Goal: Task Accomplishment & Management: Use online tool/utility

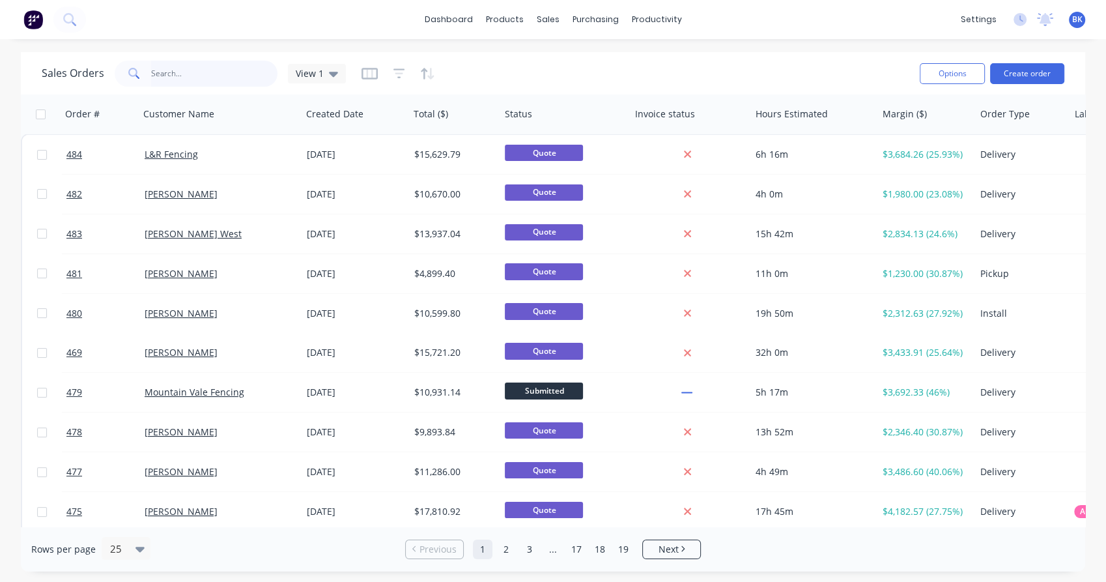
click at [171, 78] on input "text" at bounding box center [214, 74] width 127 height 26
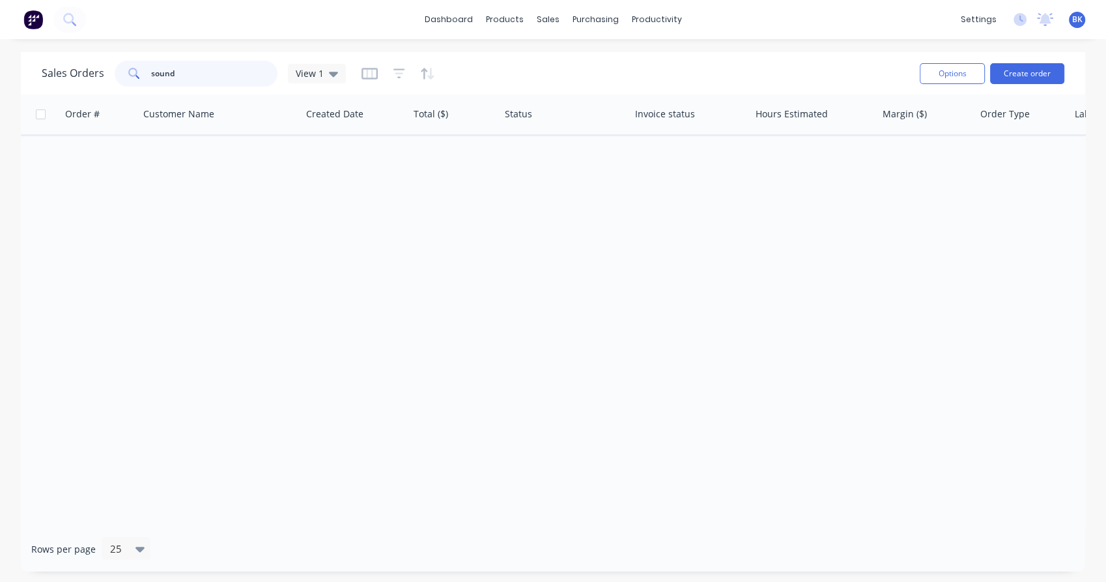
click at [156, 76] on input "sound" at bounding box center [214, 74] width 127 height 26
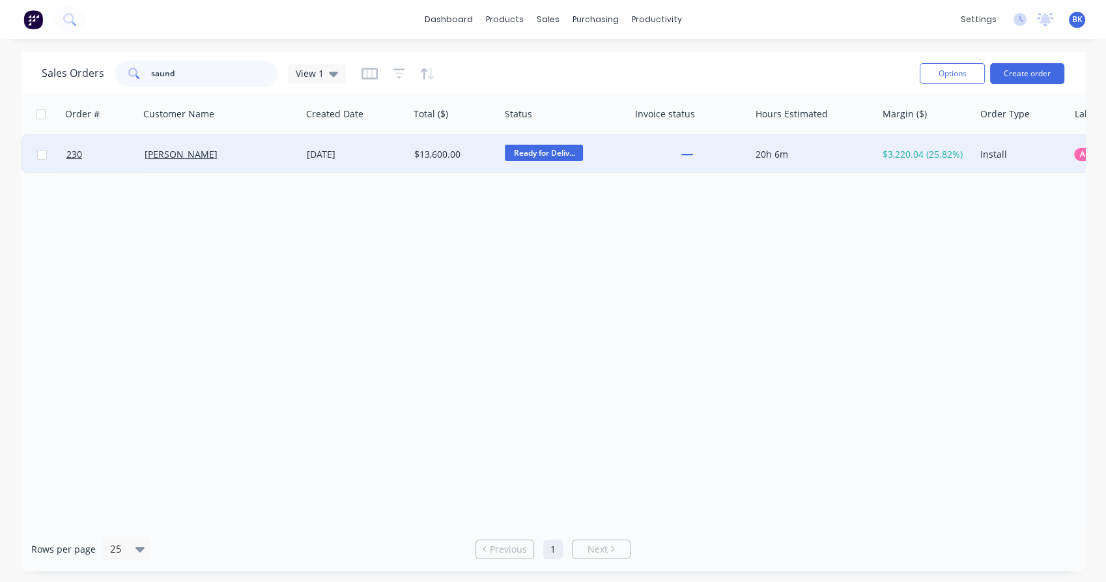
type input "saund"
click at [272, 154] on div "[PERSON_NAME]" at bounding box center [217, 154] width 145 height 13
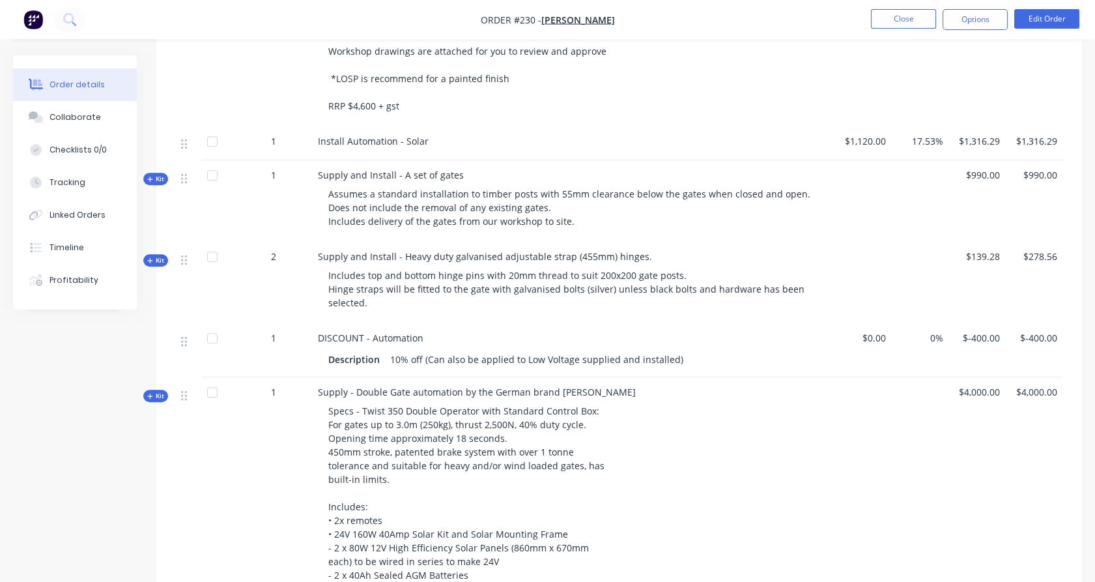
scroll to position [1114, 0]
click at [152, 396] on icon "button" at bounding box center [149, 395] width 5 height 5
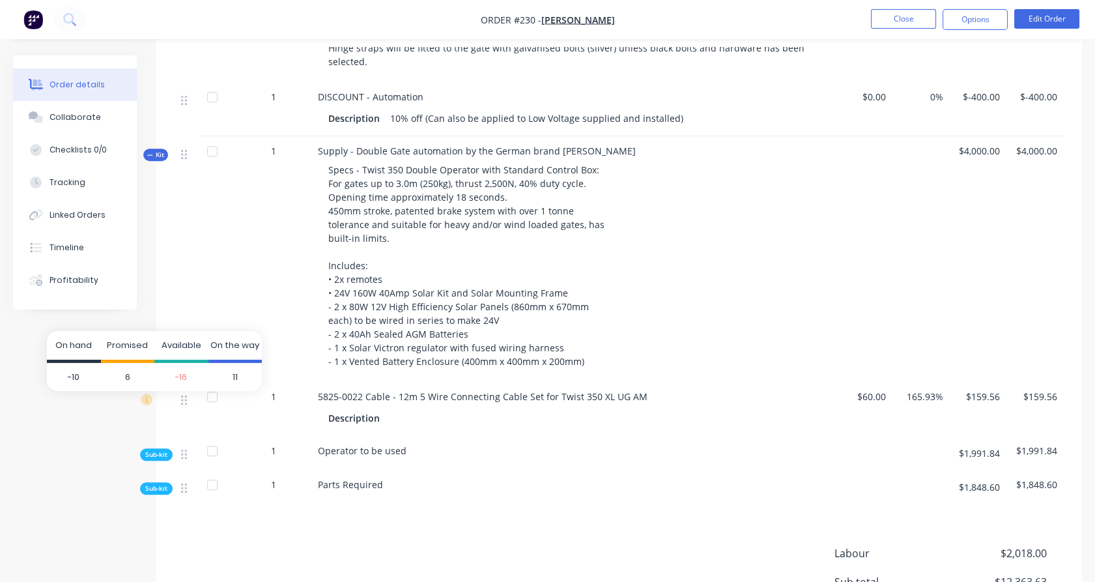
scroll to position [1432, 0]
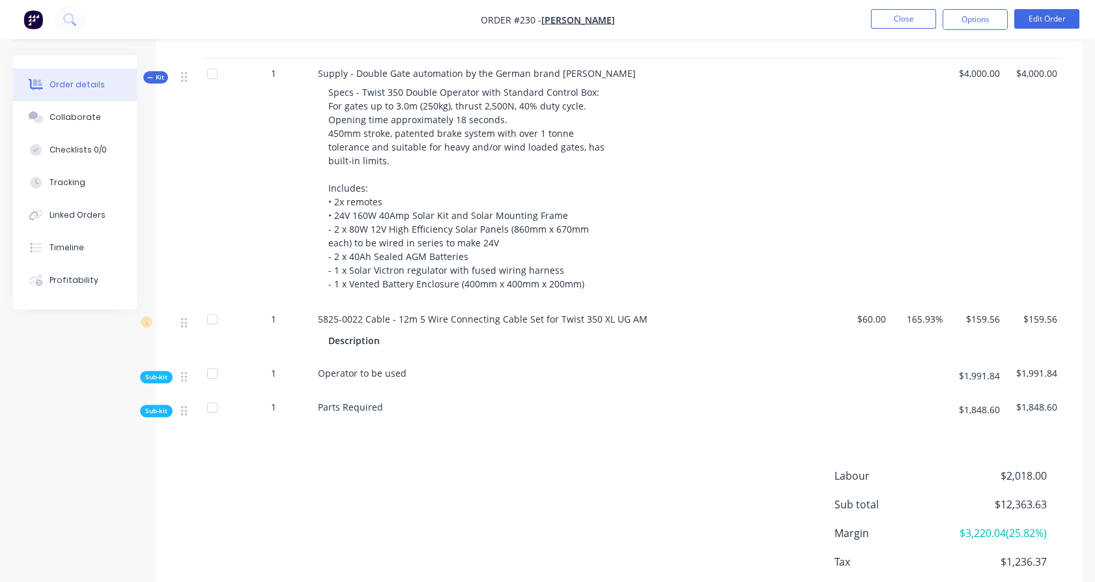
click at [160, 377] on span "Sub-kit" at bounding box center [156, 377] width 22 height 10
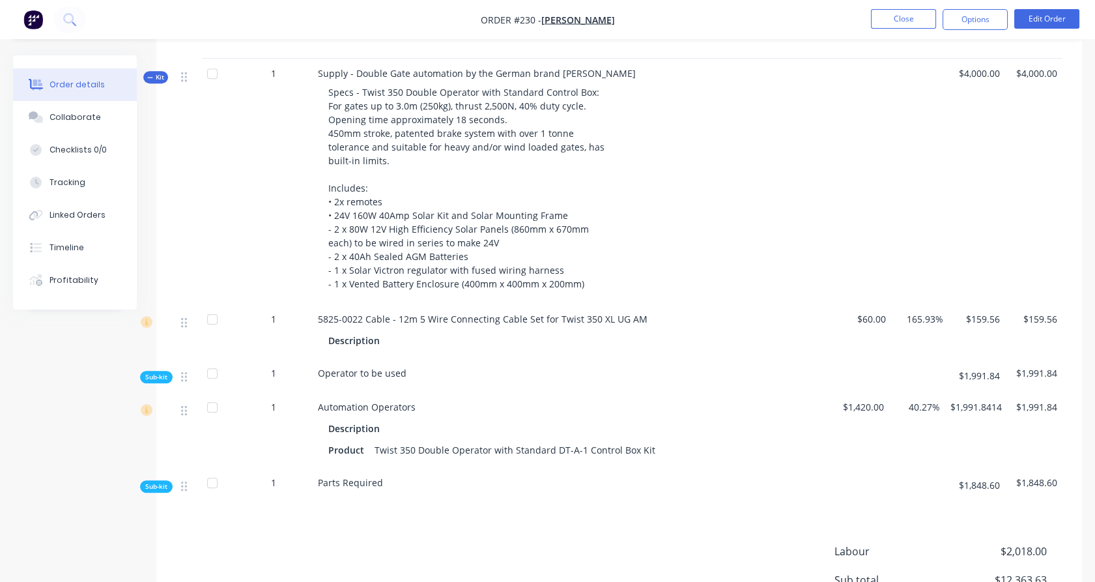
click at [162, 487] on span "Sub-kit" at bounding box center [156, 487] width 22 height 10
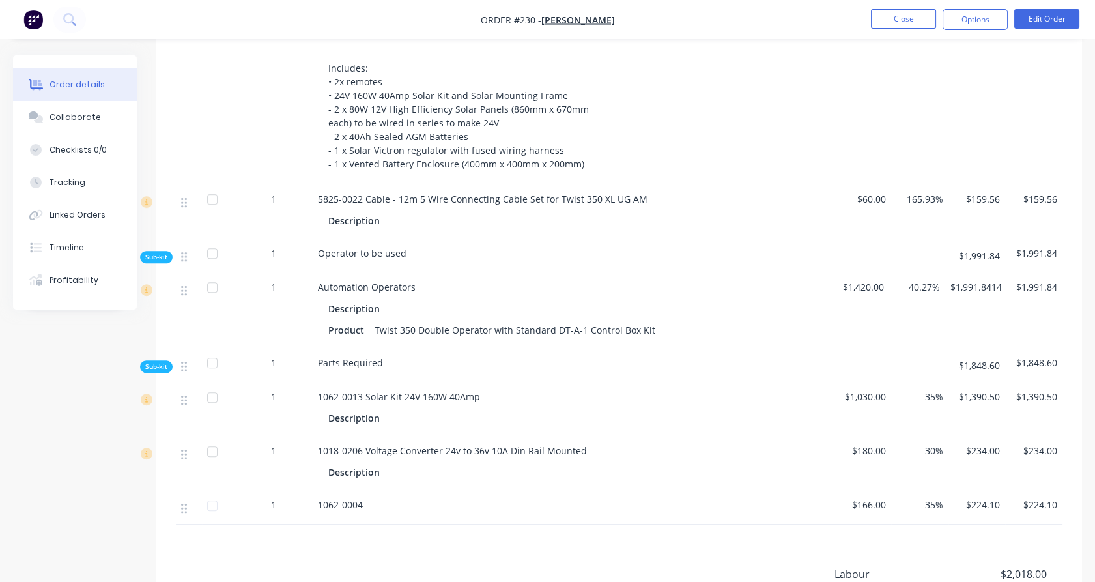
scroll to position [1544, 0]
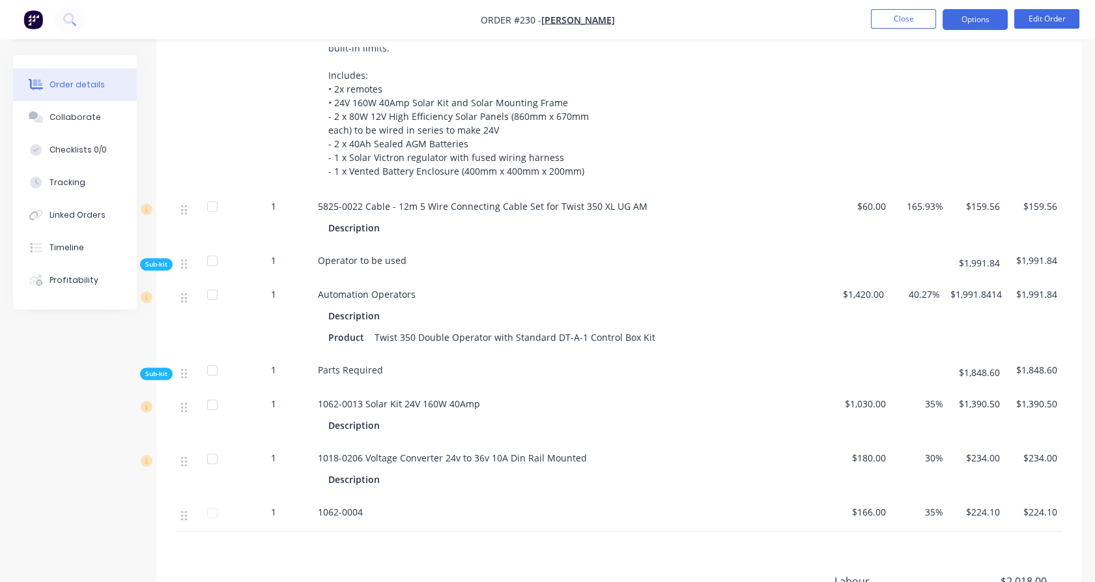
click at [985, 14] on button "Options" at bounding box center [975, 19] width 65 height 21
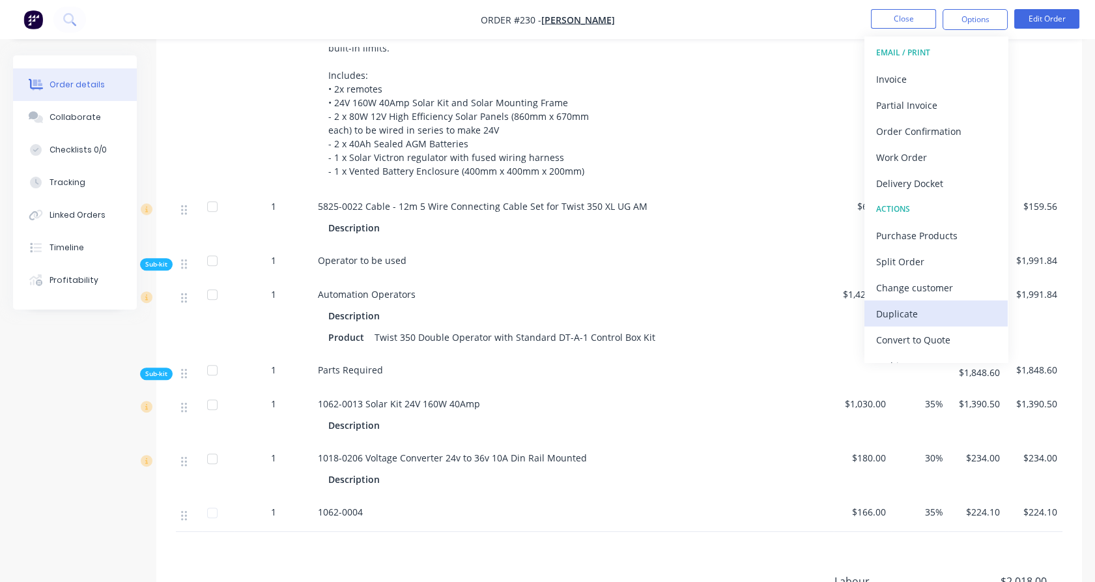
click at [920, 309] on div "Duplicate" at bounding box center [936, 313] width 120 height 19
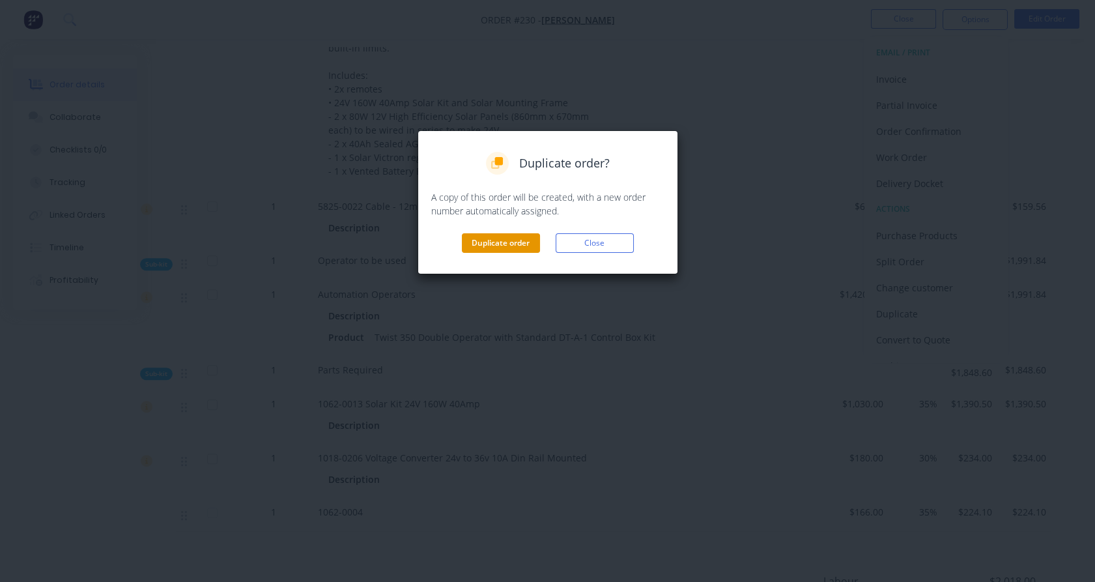
click at [512, 238] on button "Duplicate order" at bounding box center [501, 243] width 78 height 20
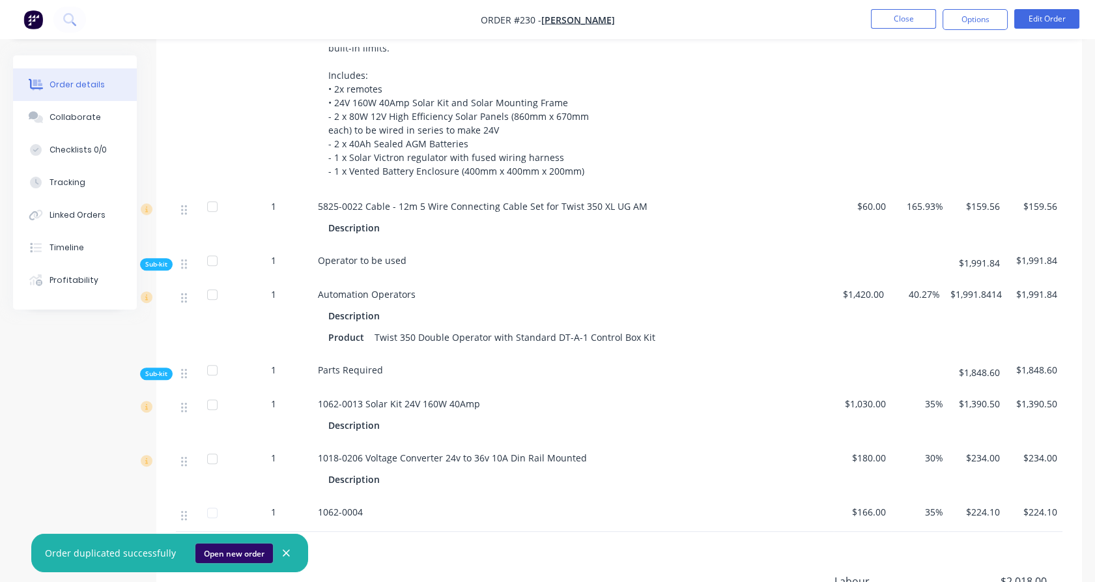
click at [229, 551] on button "Open new order" at bounding box center [234, 553] width 78 height 20
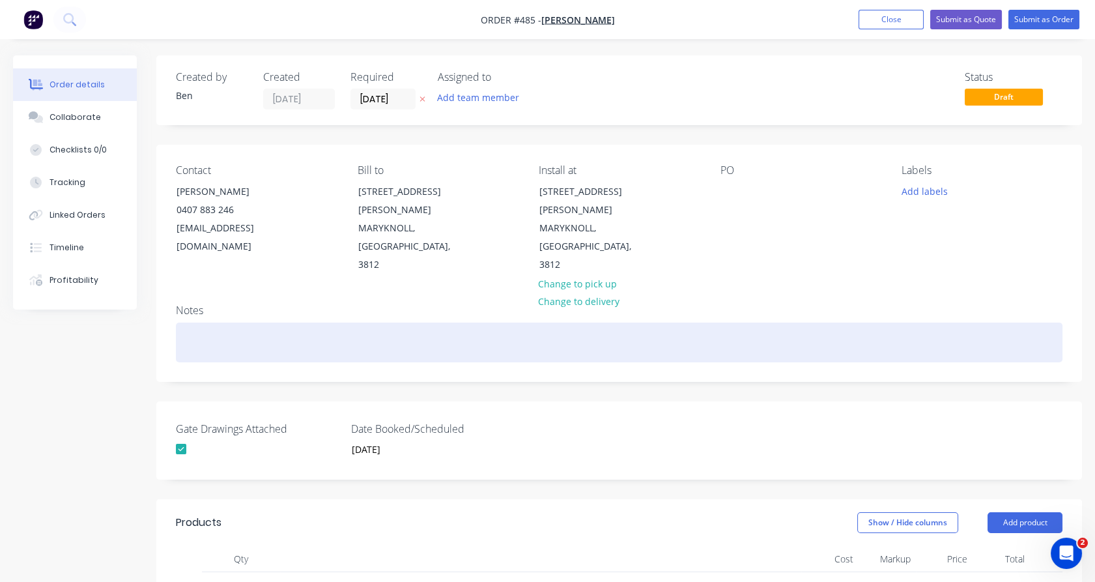
scroll to position [224, 0]
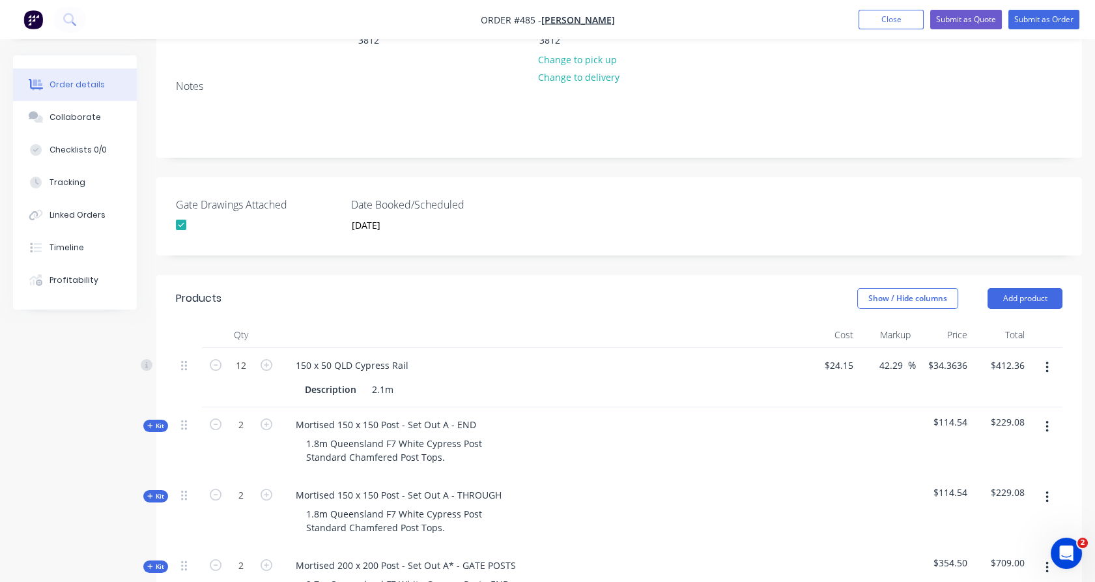
click at [1047, 360] on icon "button" at bounding box center [1047, 367] width 3 height 14
click at [1002, 470] on div "Delete" at bounding box center [1001, 479] width 100 height 19
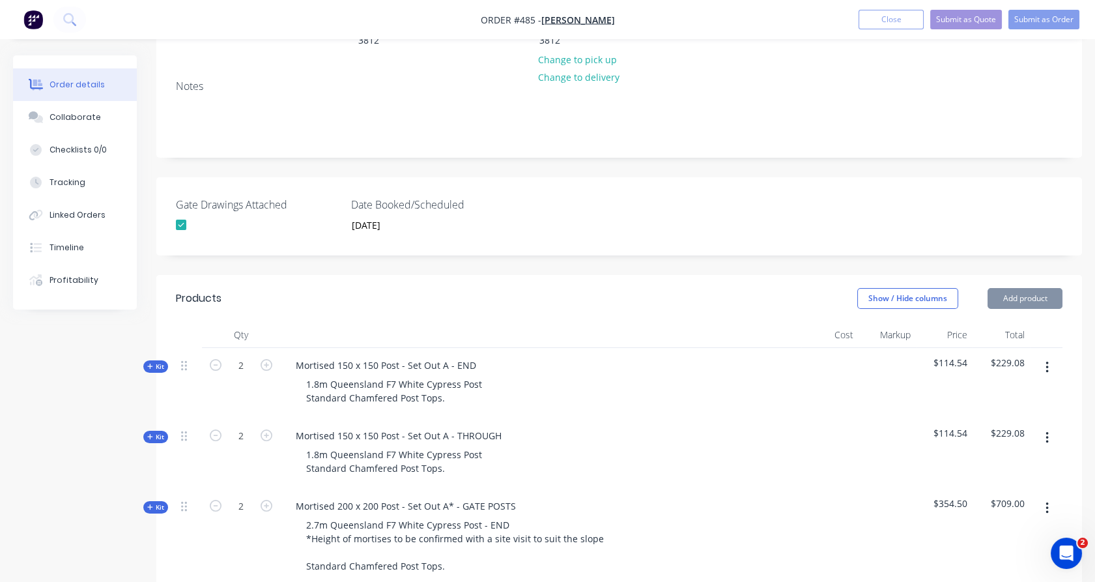
click at [1048, 360] on icon "button" at bounding box center [1047, 367] width 3 height 14
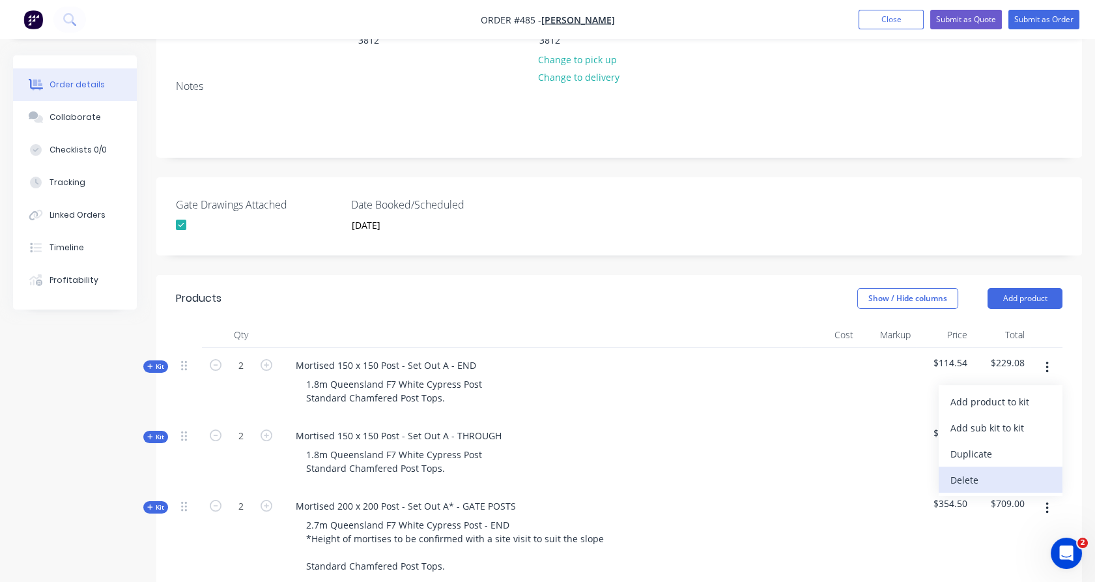
click at [1026, 470] on div "Delete" at bounding box center [1001, 479] width 100 height 19
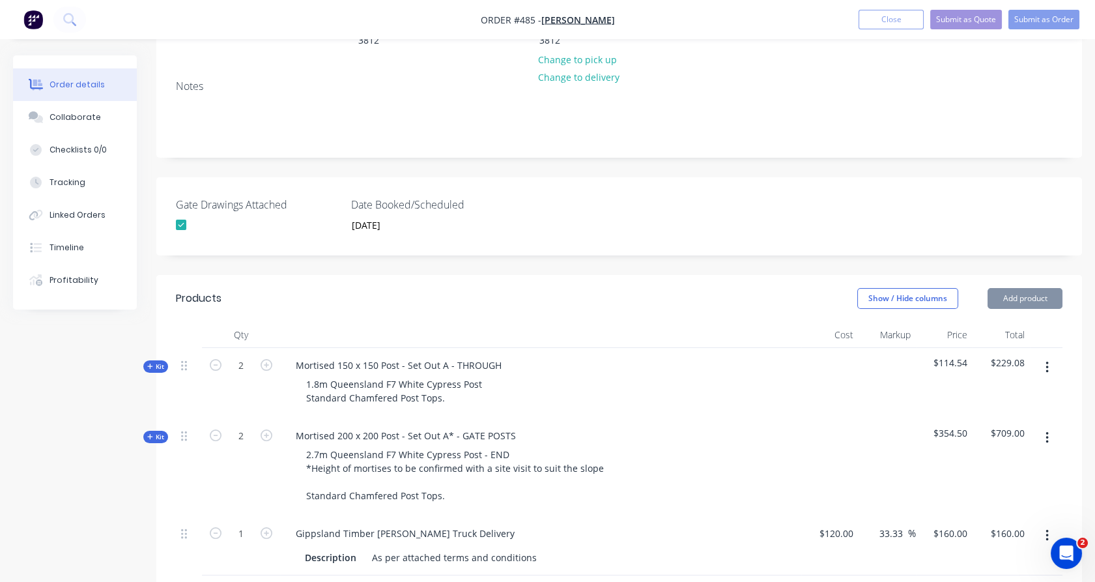
click at [1043, 356] on button "button" at bounding box center [1047, 367] width 31 height 23
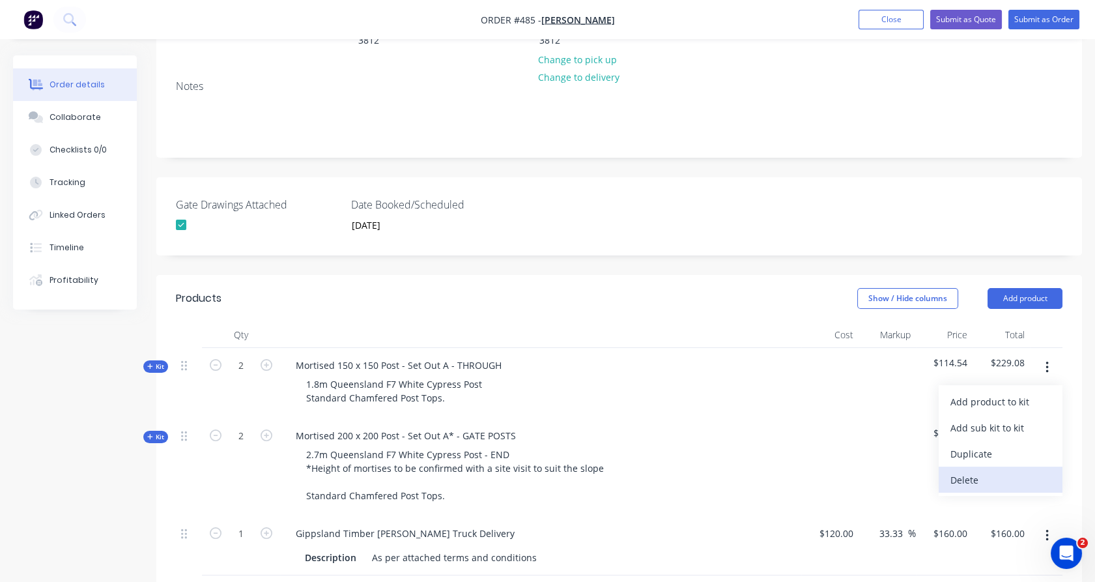
click at [1012, 470] on div "Delete" at bounding box center [1001, 479] width 100 height 19
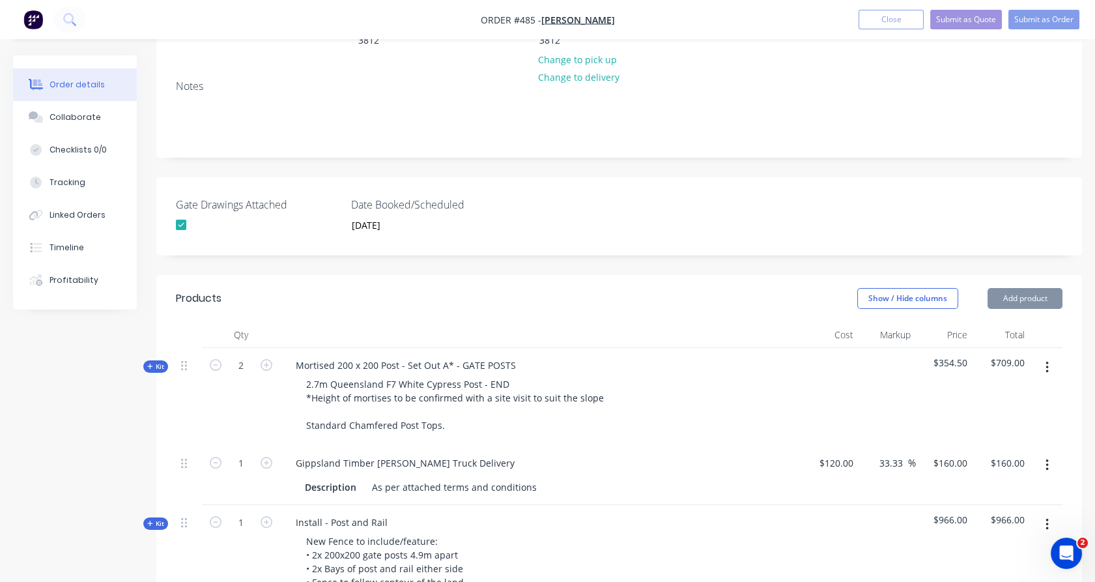
click at [1051, 356] on button "button" at bounding box center [1047, 367] width 31 height 23
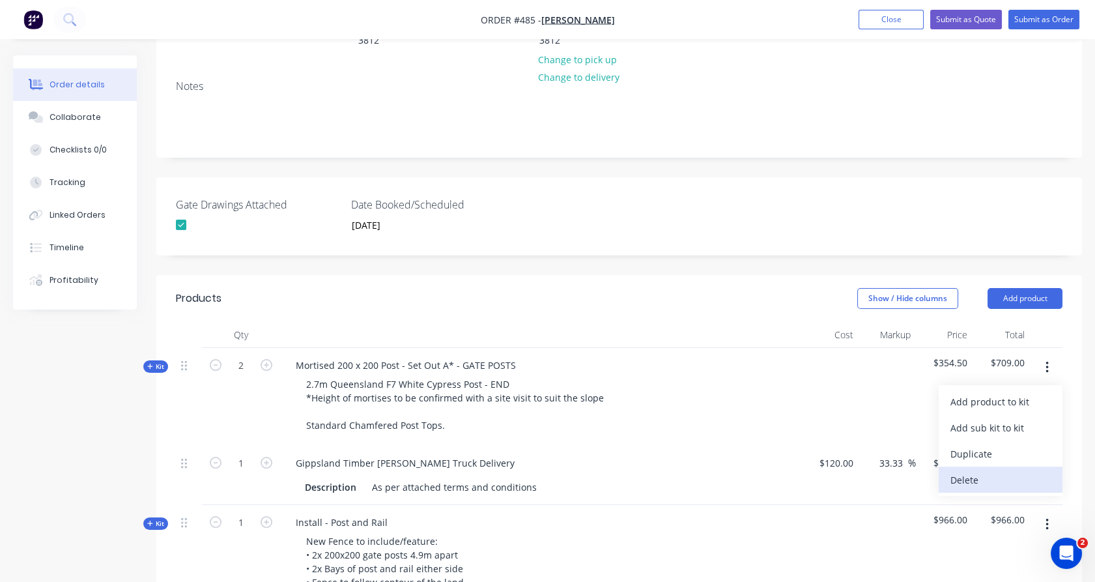
click at [1010, 470] on div "Delete" at bounding box center [1001, 479] width 100 height 19
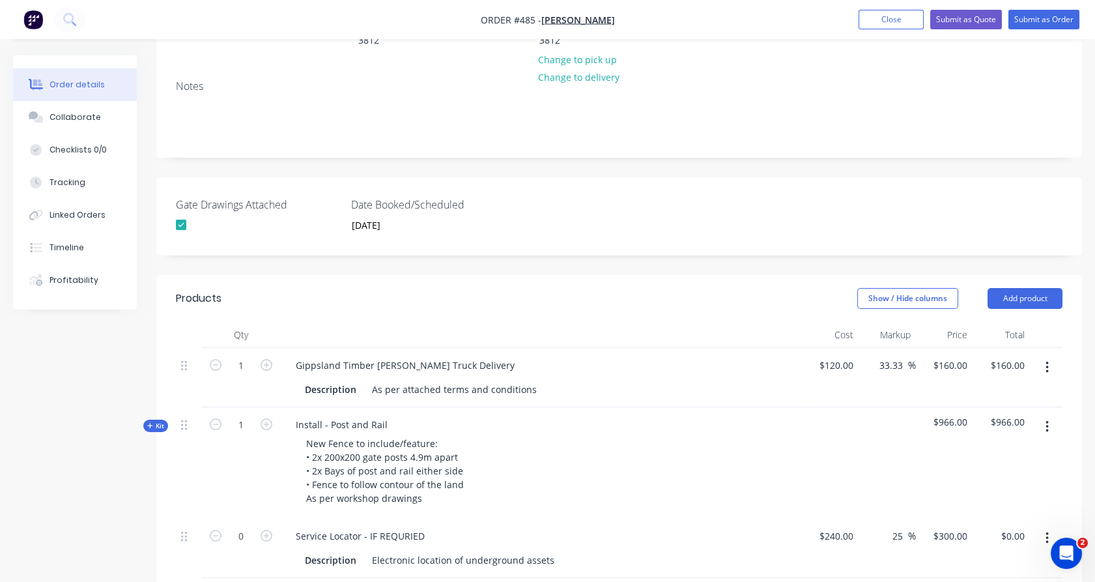
click at [1046, 360] on icon "button" at bounding box center [1047, 367] width 3 height 14
click at [1006, 467] on button "Delete" at bounding box center [1001, 480] width 124 height 26
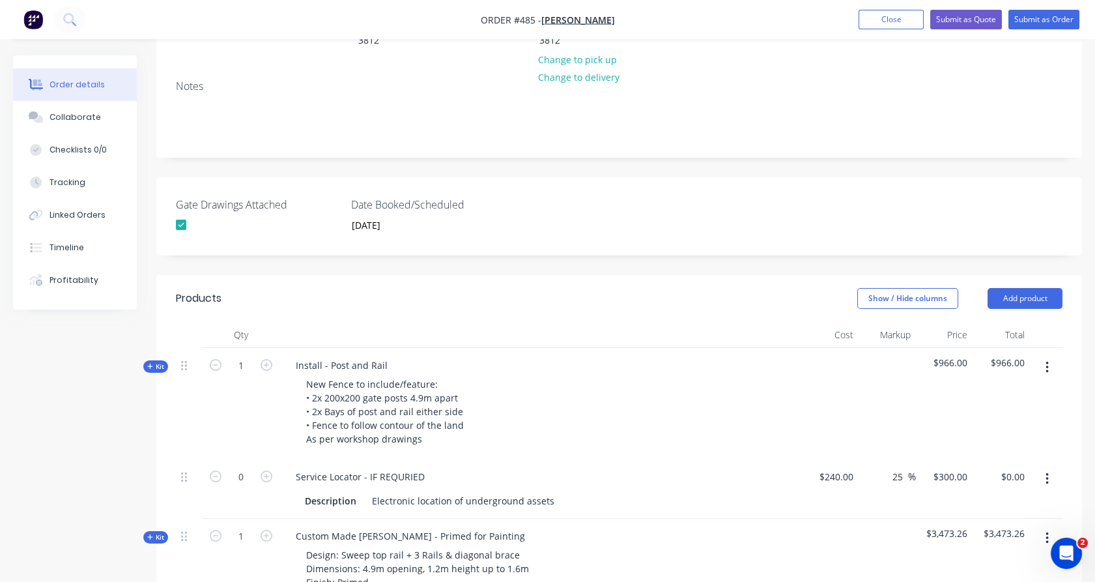
click at [1041, 356] on button "button" at bounding box center [1047, 367] width 31 height 23
click at [1009, 470] on div "Delete" at bounding box center [1001, 479] width 100 height 19
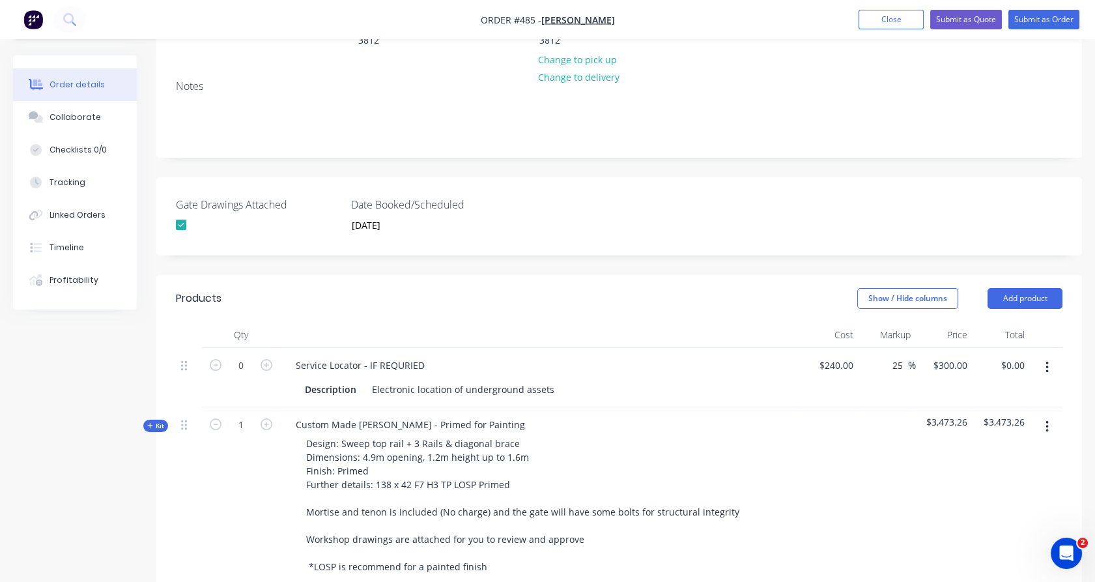
click at [1052, 356] on button "button" at bounding box center [1047, 367] width 31 height 23
click at [1018, 470] on div "Delete" at bounding box center [1001, 479] width 100 height 19
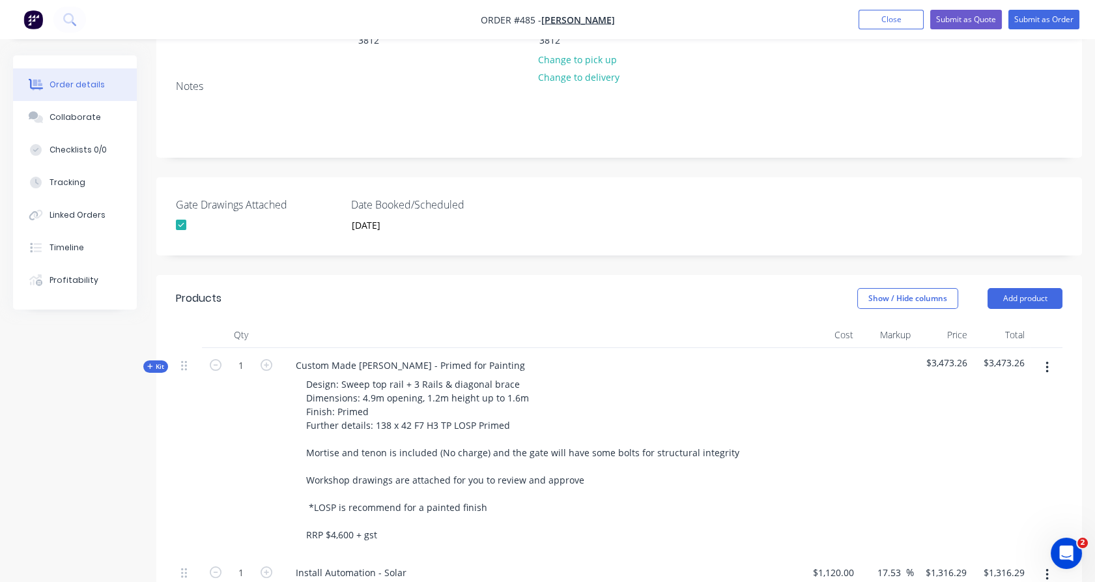
click at [1049, 356] on button "button" at bounding box center [1047, 367] width 31 height 23
click at [1015, 470] on div "Delete" at bounding box center [1001, 479] width 100 height 19
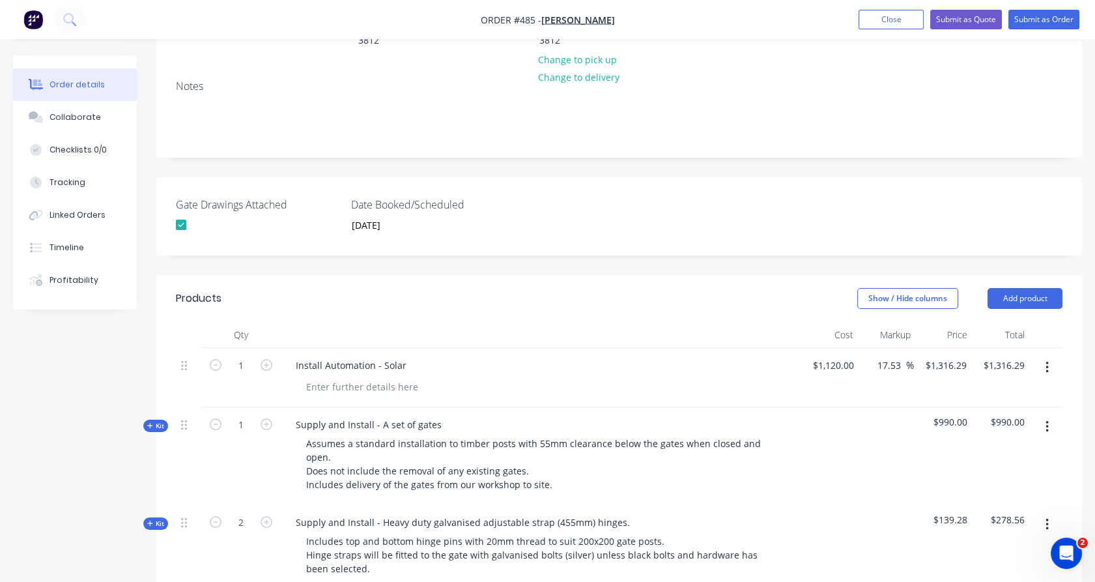
click at [1053, 415] on button "button" at bounding box center [1047, 426] width 31 height 23
click at [1006, 530] on div "Delete" at bounding box center [1001, 539] width 100 height 19
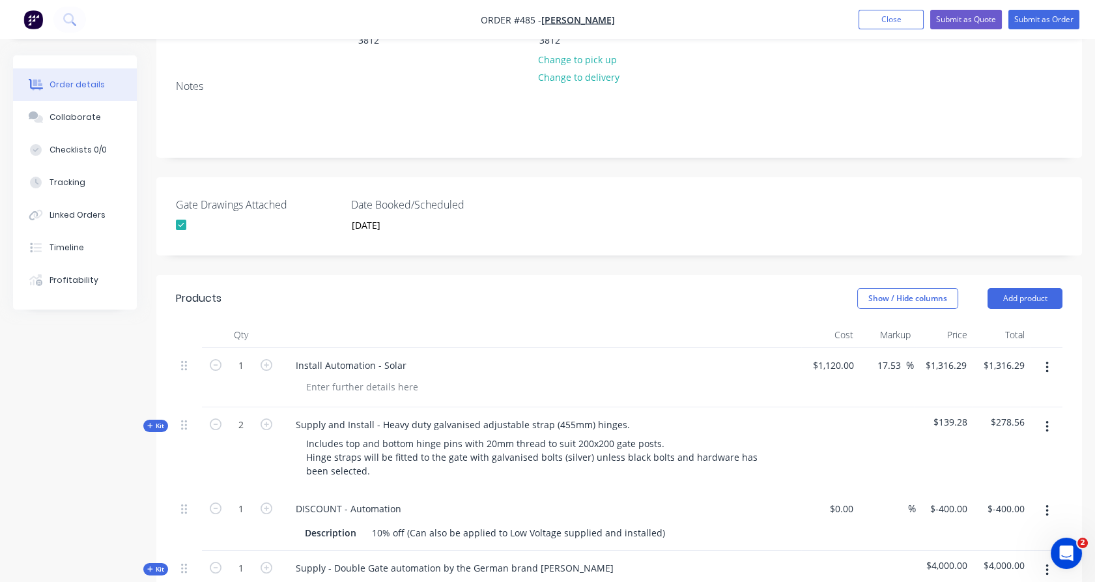
click at [1049, 415] on button "button" at bounding box center [1047, 426] width 31 height 23
click at [990, 530] on div "Delete" at bounding box center [1001, 539] width 100 height 19
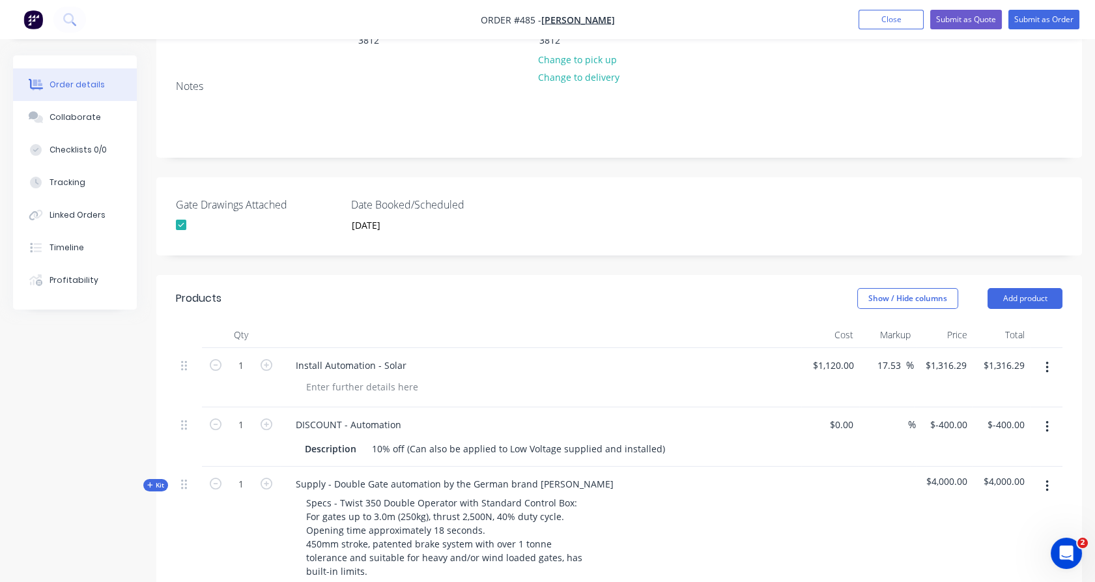
click at [1049, 415] on button "button" at bounding box center [1047, 426] width 31 height 23
click at [1010, 530] on div "Delete" at bounding box center [1001, 539] width 100 height 19
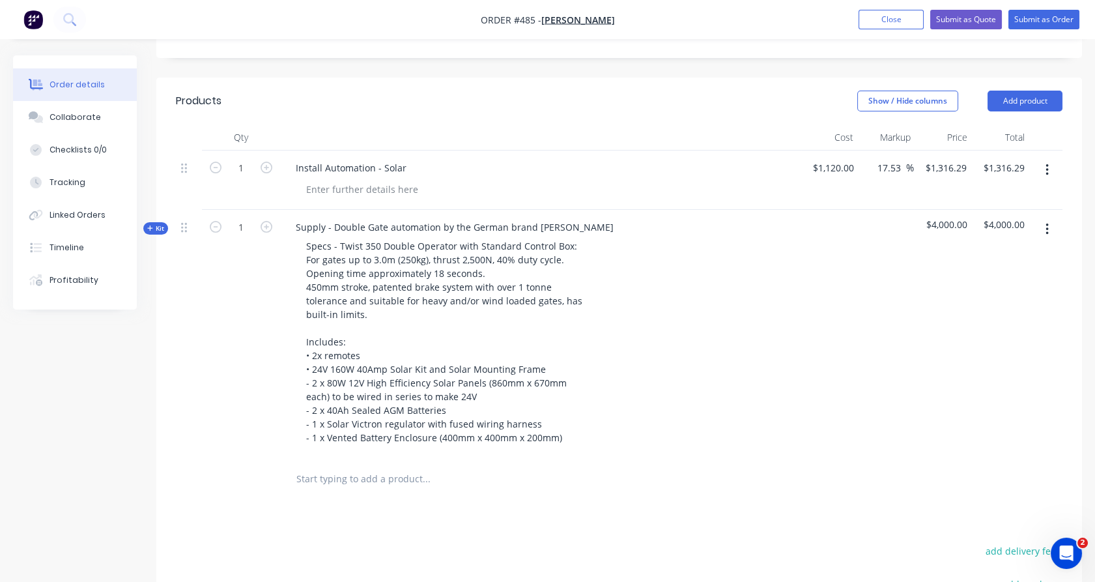
scroll to position [263, 0]
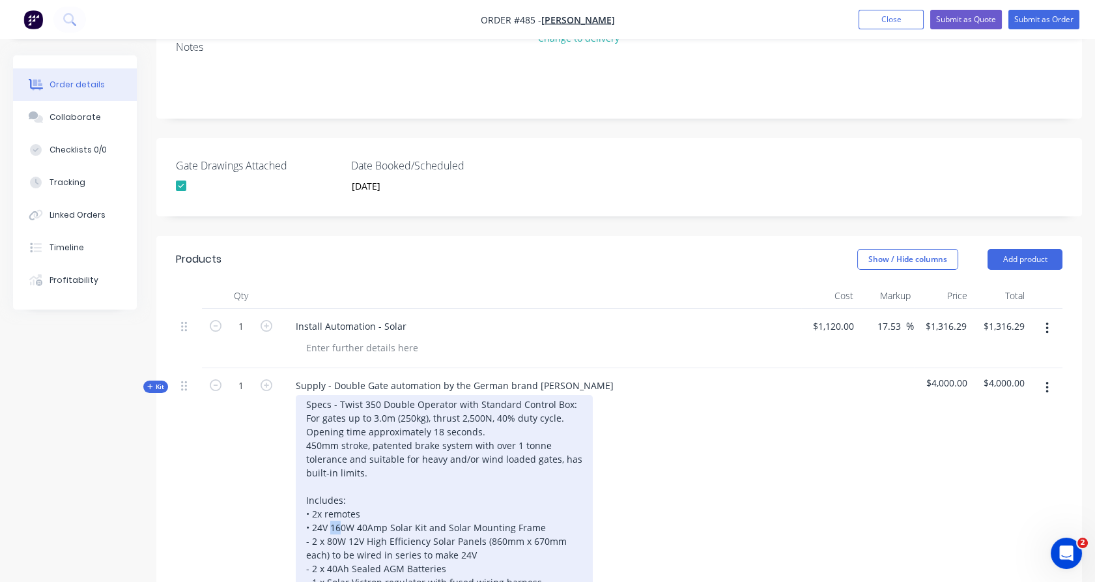
drag, startPoint x: 342, startPoint y: 490, endPoint x: 332, endPoint y: 490, distance: 9.8
click at [332, 490] on div "Specs - Twist 350 Double Operator with Standard Control Box: For gates up to 3.…" at bounding box center [444, 500] width 297 height 210
click at [332, 502] on div "Specs - Twist 350 Double Operator with Standard Control Box: For gates up to 3.…" at bounding box center [444, 500] width 297 height 210
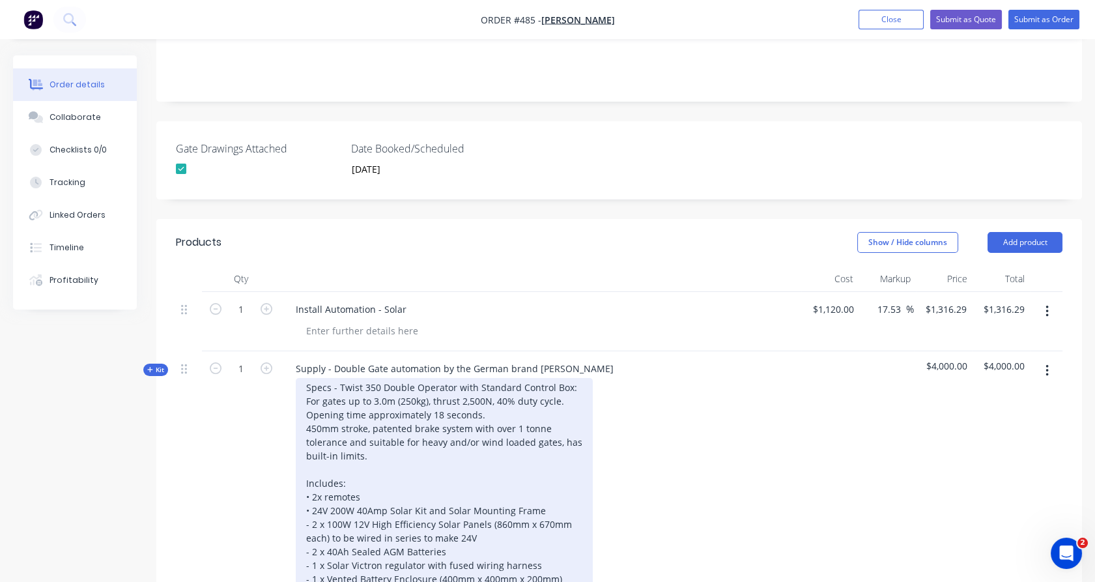
scroll to position [282, 0]
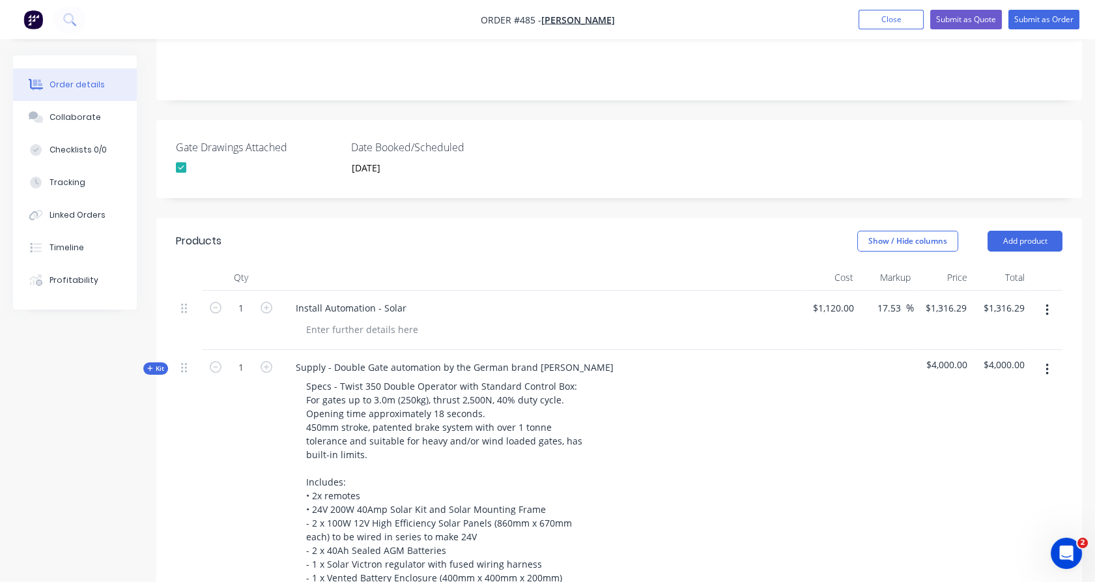
click at [152, 340] on div "Created by Ben Created 06/10/25 Required 06/10/25 Assigned to Add team member S…" at bounding box center [547, 373] width 1069 height 1199
click at [152, 338] on div "Created by Ben Created 06/10/25 Required 06/10/25 Assigned to Add team member S…" at bounding box center [547, 373] width 1069 height 1199
click at [158, 364] on span "Kit" at bounding box center [155, 369] width 17 height 10
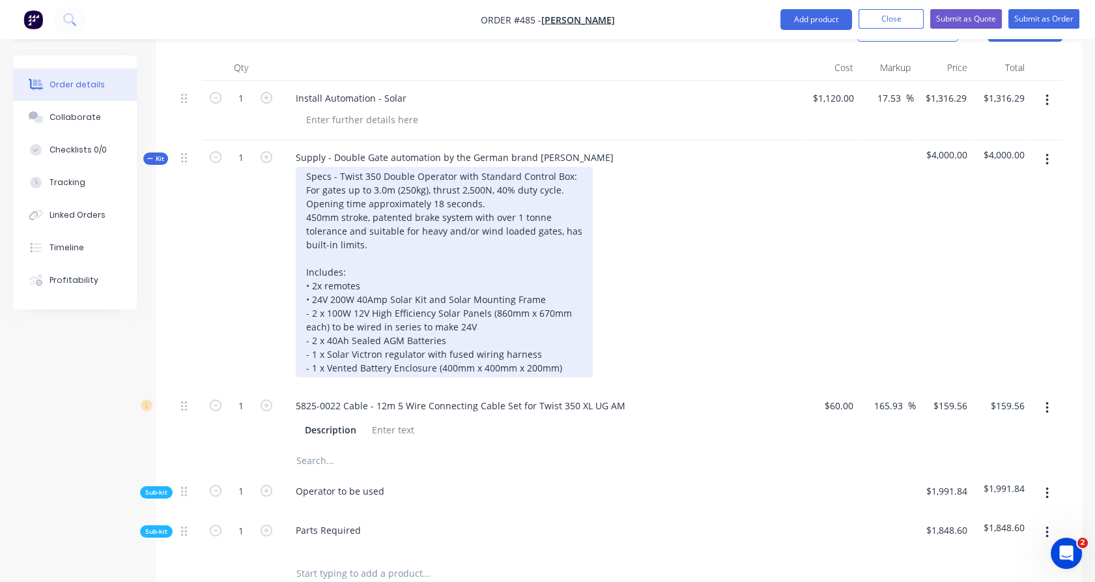
scroll to position [492, 0]
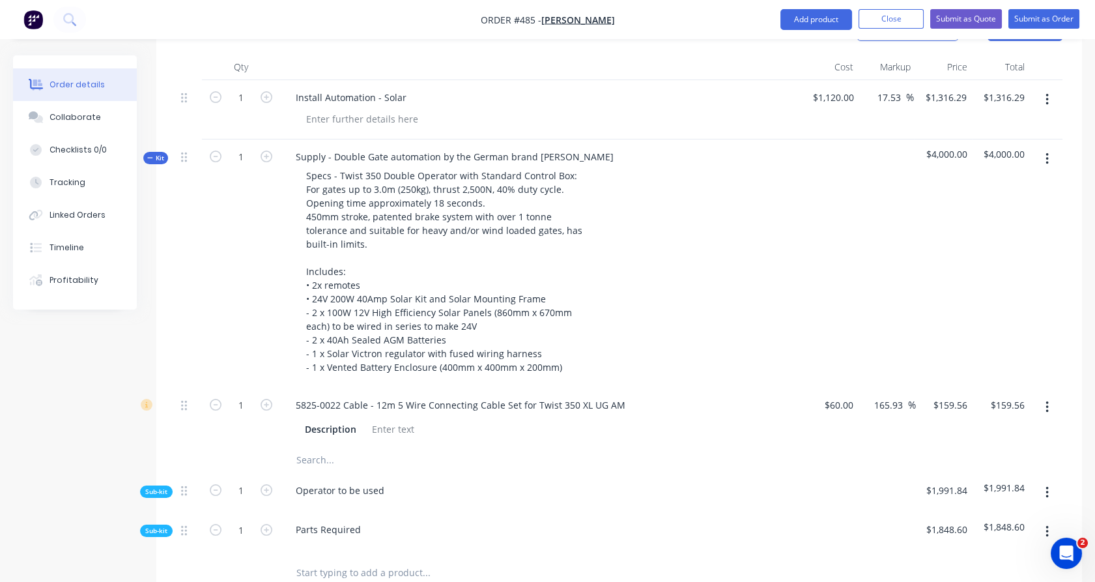
click at [162, 487] on span "Sub-kit" at bounding box center [156, 492] width 22 height 10
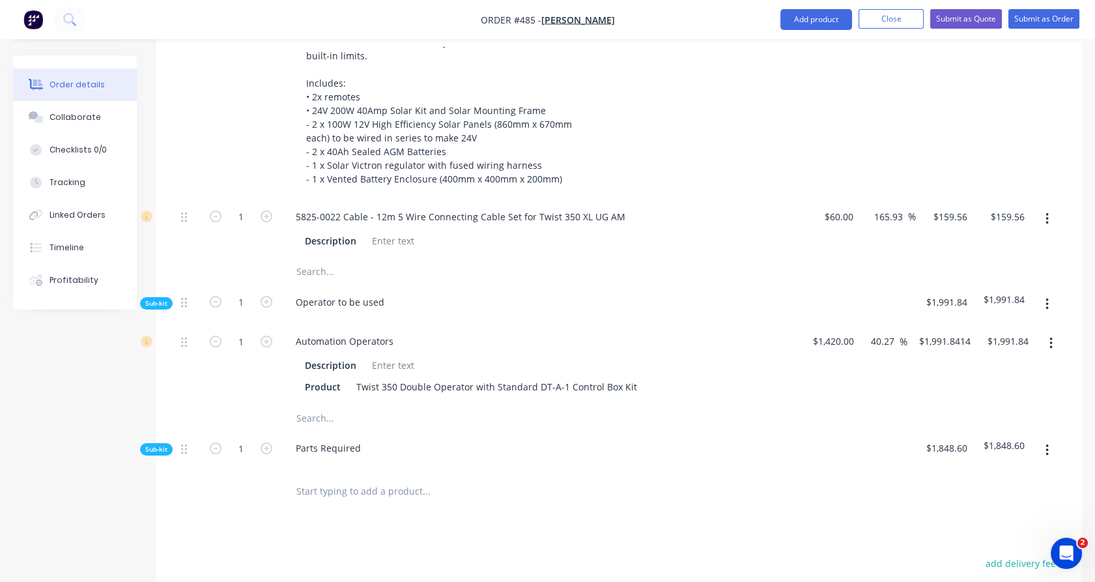
scroll to position [681, 0]
drag, startPoint x: 162, startPoint y: 412, endPoint x: 163, endPoint y: 456, distance: 44.3
drag, startPoint x: 163, startPoint y: 456, endPoint x: 156, endPoint y: 403, distance: 53.9
click at [156, 403] on div "Created by Ben Created 06/10/25 Required 06/10/25 Assigned to Add team member S…" at bounding box center [547, 109] width 1069 height 1470
click at [152, 444] on span "Sub-kit" at bounding box center [156, 449] width 22 height 10
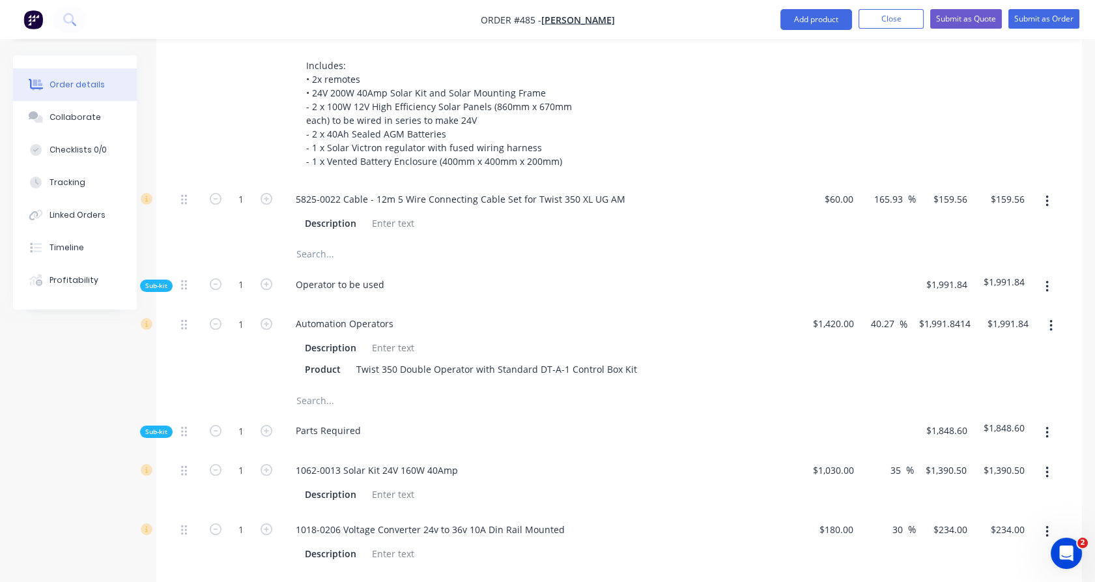
scroll to position [987, 0]
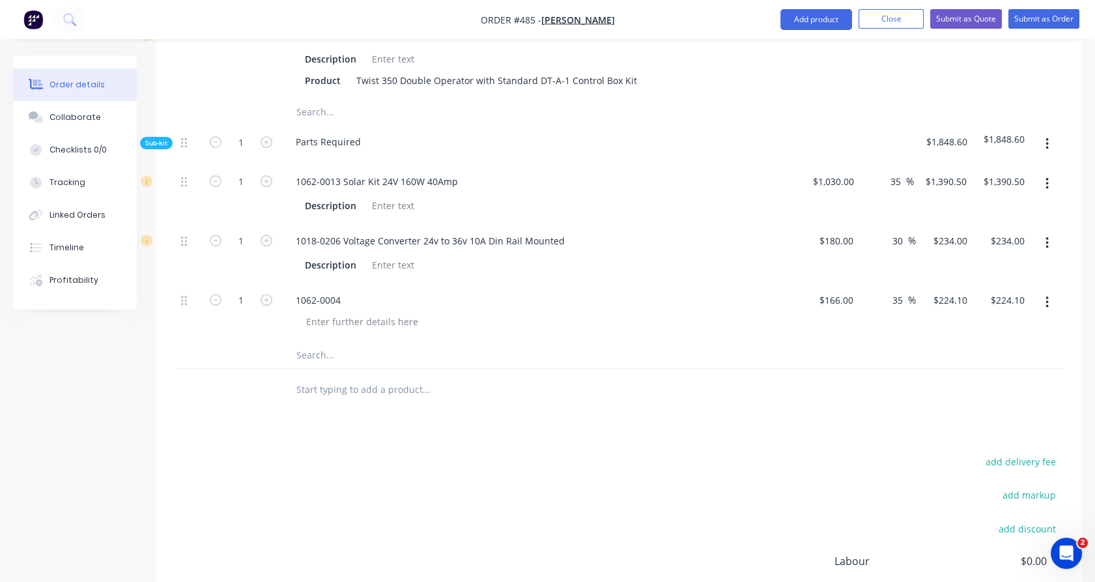
click at [367, 377] on input "text" at bounding box center [426, 390] width 261 height 26
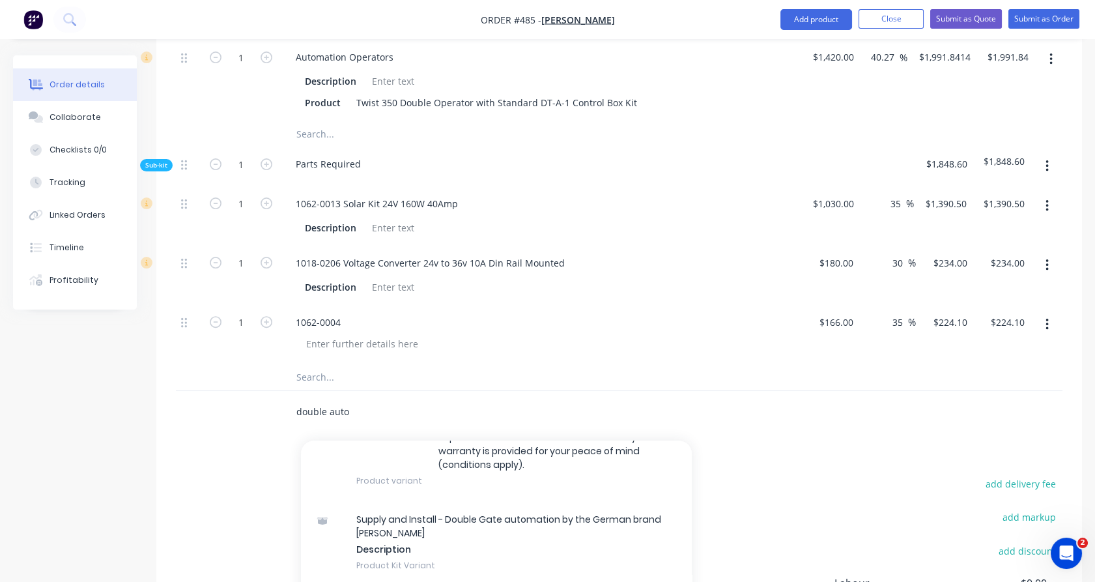
scroll to position [527, 0]
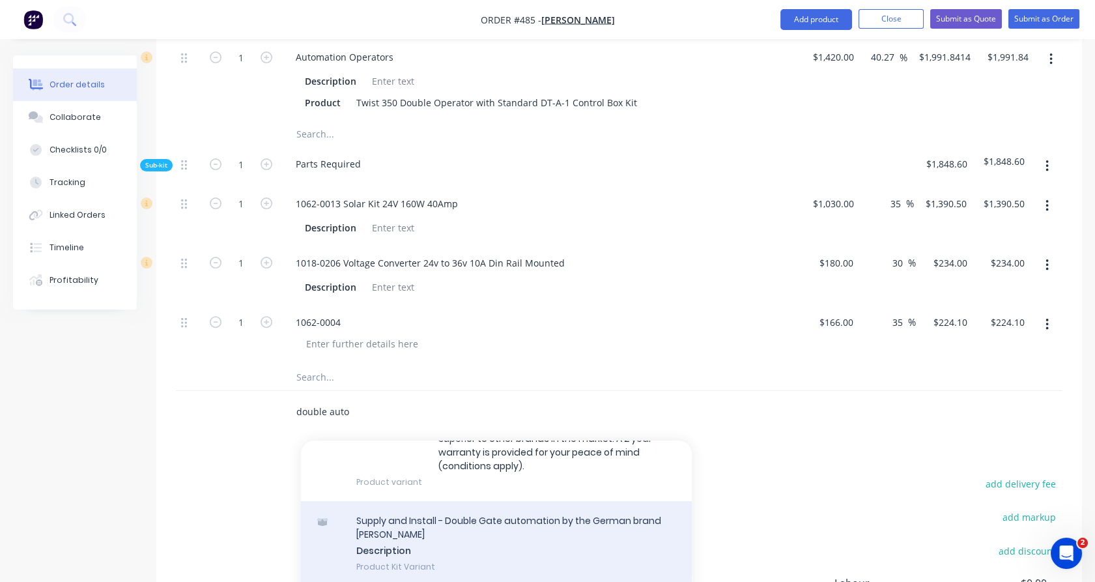
type input "double auto"
click at [585, 501] on div "Supply and Install - Double Gate automation by the German brand SOMMER Descript…" at bounding box center [496, 543] width 391 height 85
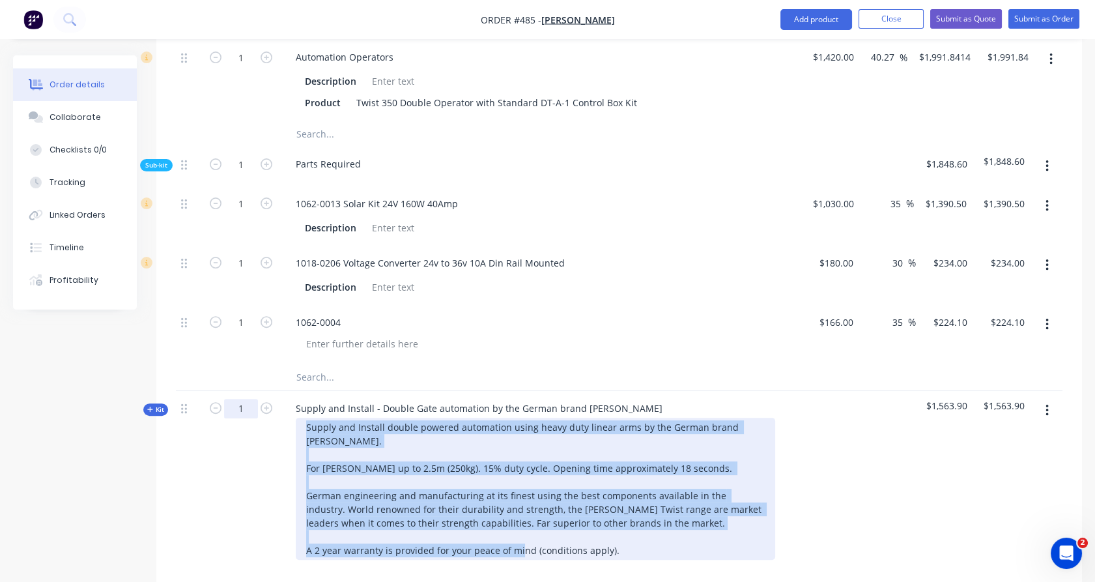
drag, startPoint x: 644, startPoint y: 512, endPoint x: 252, endPoint y: 369, distance: 417.8
click at [252, 391] on div "Kit 1 Supply and Install - Double Gate automation by the German brand SOMMER Su…" at bounding box center [619, 481] width 887 height 180
paste div
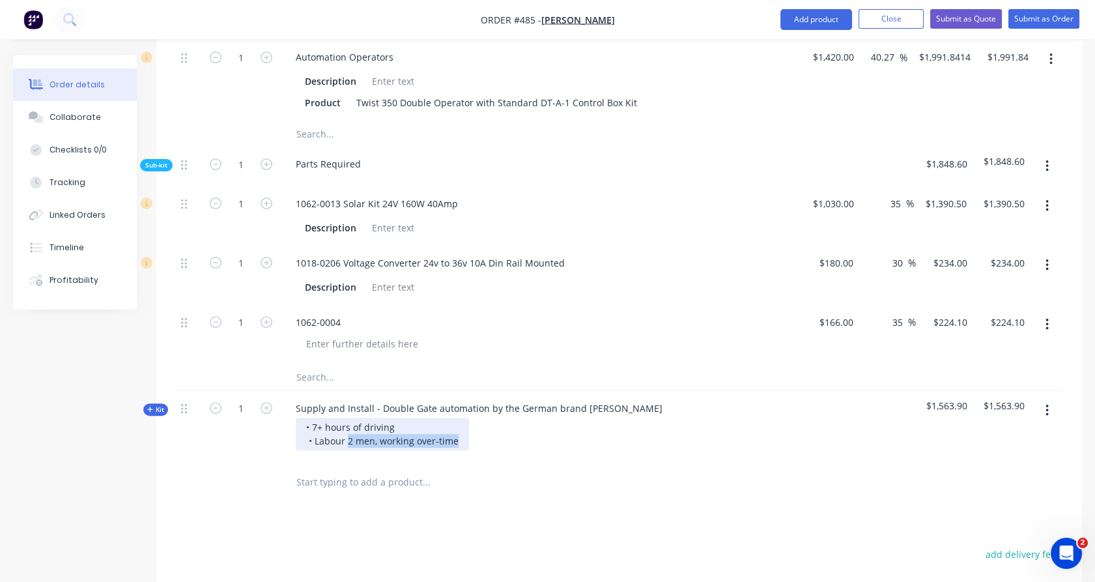
drag, startPoint x: 347, startPoint y: 403, endPoint x: 459, endPoint y: 401, distance: 112.1
click at [459, 418] on div "• 7+ hours of driving • Labour 2 men, working over-time" at bounding box center [382, 434] width 173 height 33
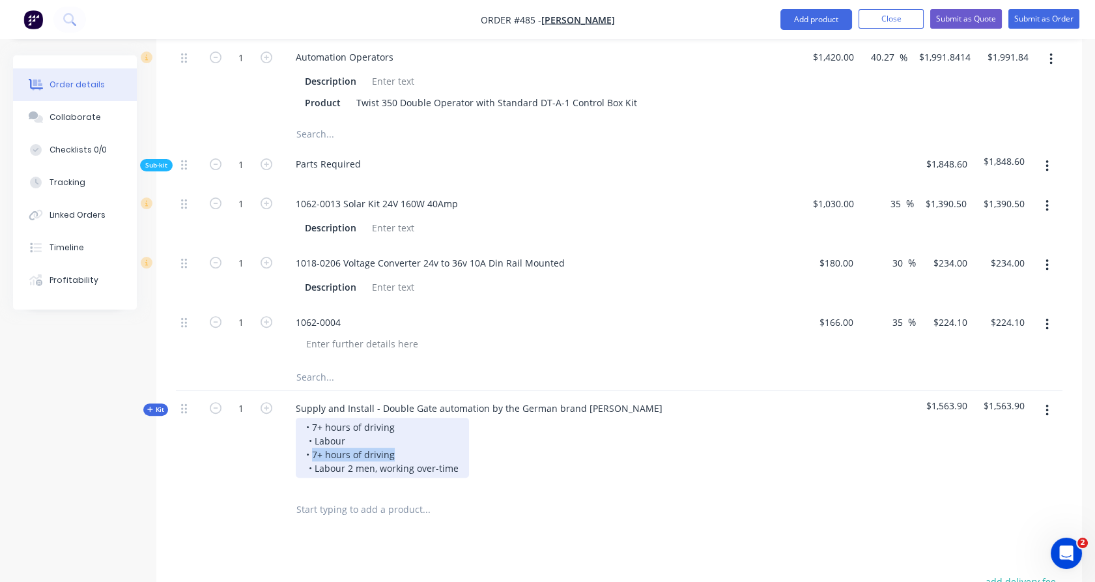
drag, startPoint x: 399, startPoint y: 417, endPoint x: 311, endPoint y: 419, distance: 87.3
click at [311, 419] on div "• 7+ hours of driving • Labour • 7+ hours of driving • Labour 2 men, working ov…" at bounding box center [382, 448] width 173 height 60
drag, startPoint x: 315, startPoint y: 427, endPoint x: 455, endPoint y: 432, distance: 140.2
click at [455, 432] on div "• 7+ hours of driving • Labour • • Labour 2 men, working over-time" at bounding box center [382, 448] width 173 height 60
click at [310, 418] on div "• 7+ hours of driving • Labour • •" at bounding box center [350, 448] width 109 height 60
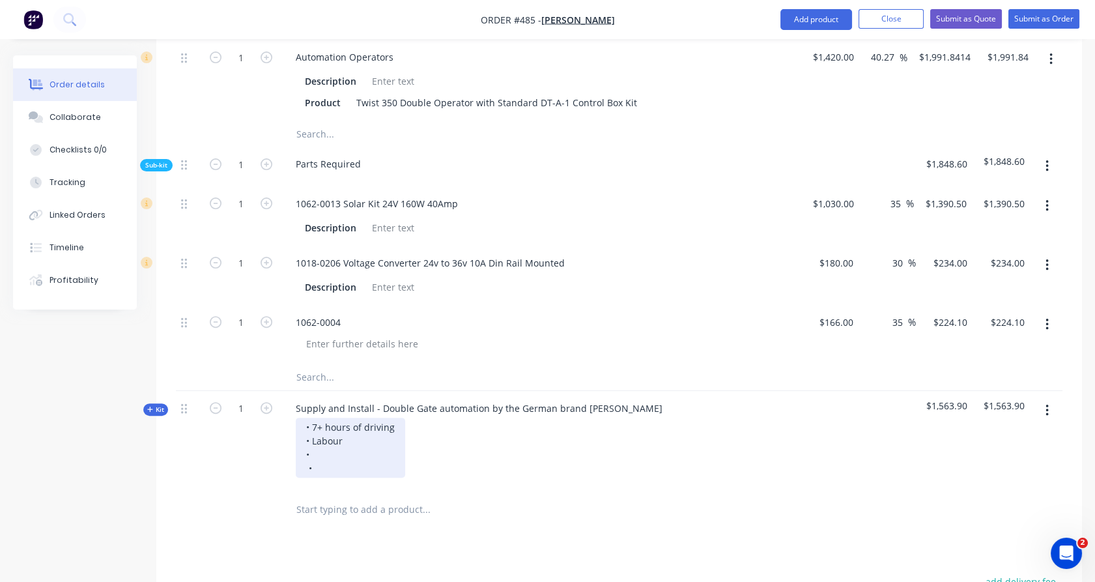
click at [310, 429] on div "• 7+ hours of driving • Labour • •" at bounding box center [350, 448] width 109 height 60
click at [323, 418] on div "• 7+ hours of driving • Labour • •" at bounding box center [350, 448] width 109 height 60
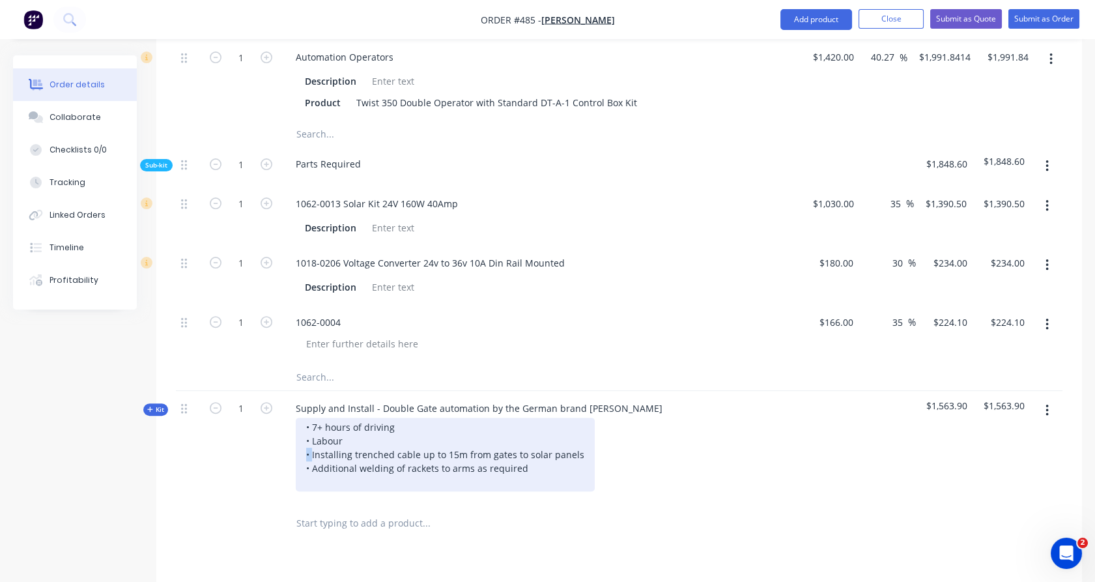
drag, startPoint x: 311, startPoint y: 413, endPoint x: 291, endPoint y: 417, distance: 20.6
click at [291, 418] on div "• 7+ hours of driving • Labour • Installing trenched cable up to 15m from gates…" at bounding box center [540, 455] width 511 height 74
copy div "•"
click at [310, 442] on div "• 7+ hours of driving • Labour • Installing trenched cable up to 15m from gates…" at bounding box center [445, 455] width 299 height 74
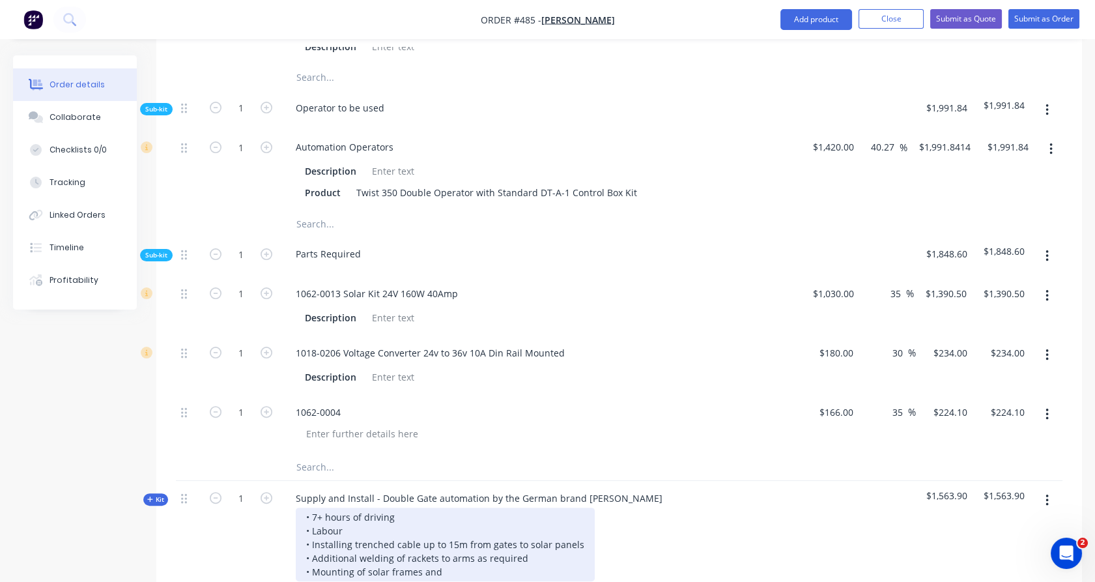
scroll to position [875, 0]
click at [536, 544] on div "• 7+ hours of driving • Labour • Installing trenched cable up to 15m from gates…" at bounding box center [445, 550] width 299 height 87
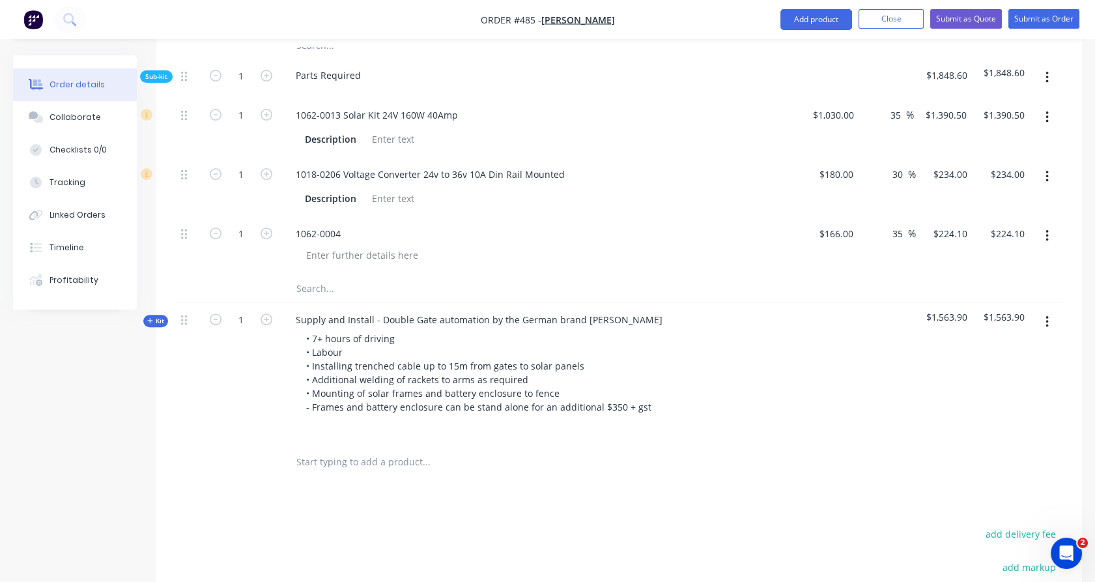
click at [159, 316] on span "Kit" at bounding box center [155, 321] width 17 height 10
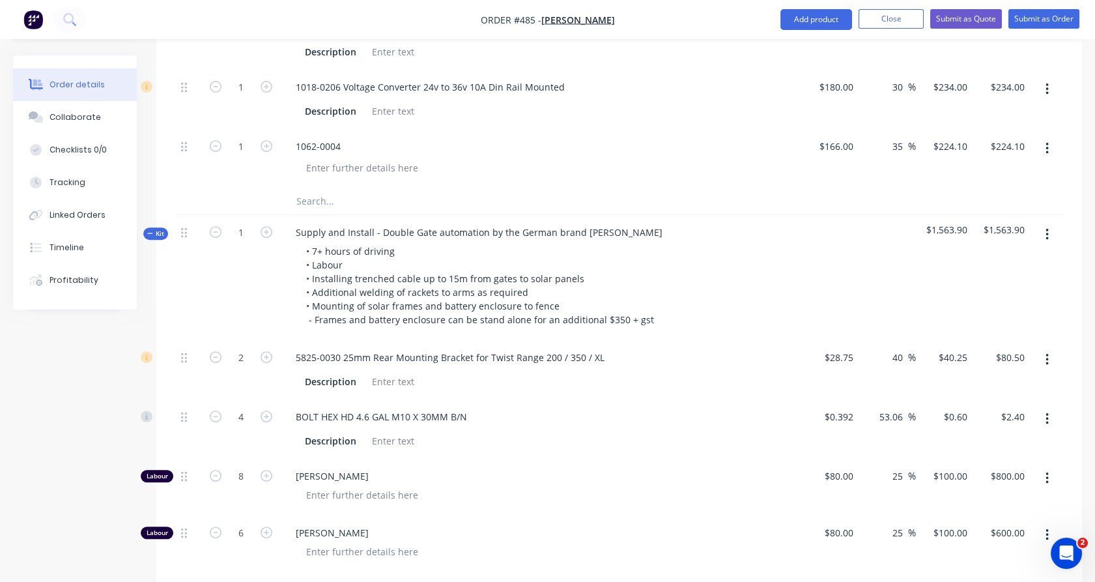
scroll to position [1181, 0]
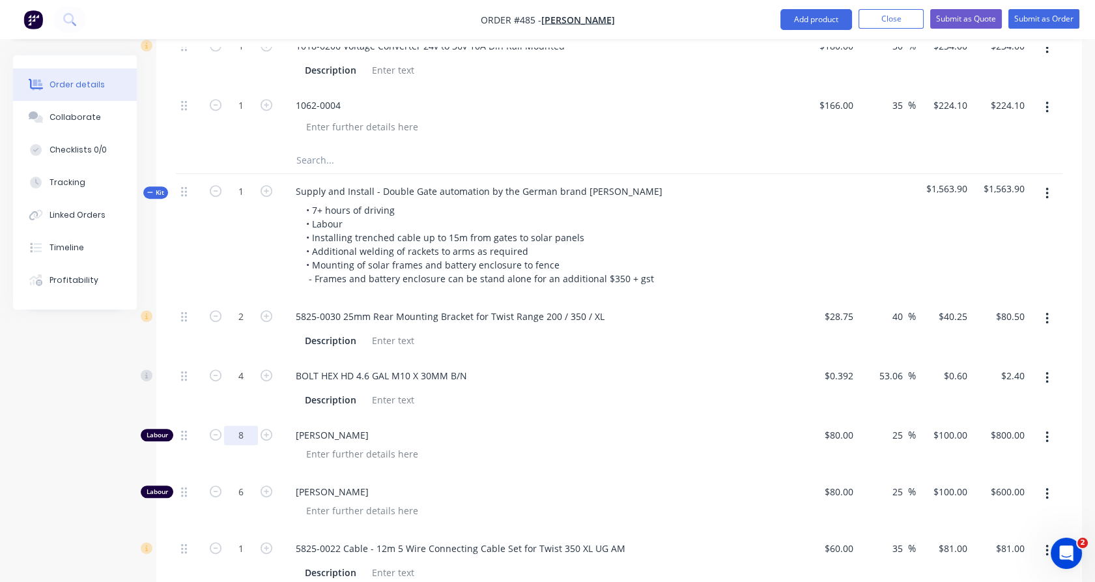
click at [245, 426] on input "8" at bounding box center [241, 436] width 34 height 20
click at [209, 422] on div "8" at bounding box center [241, 446] width 78 height 57
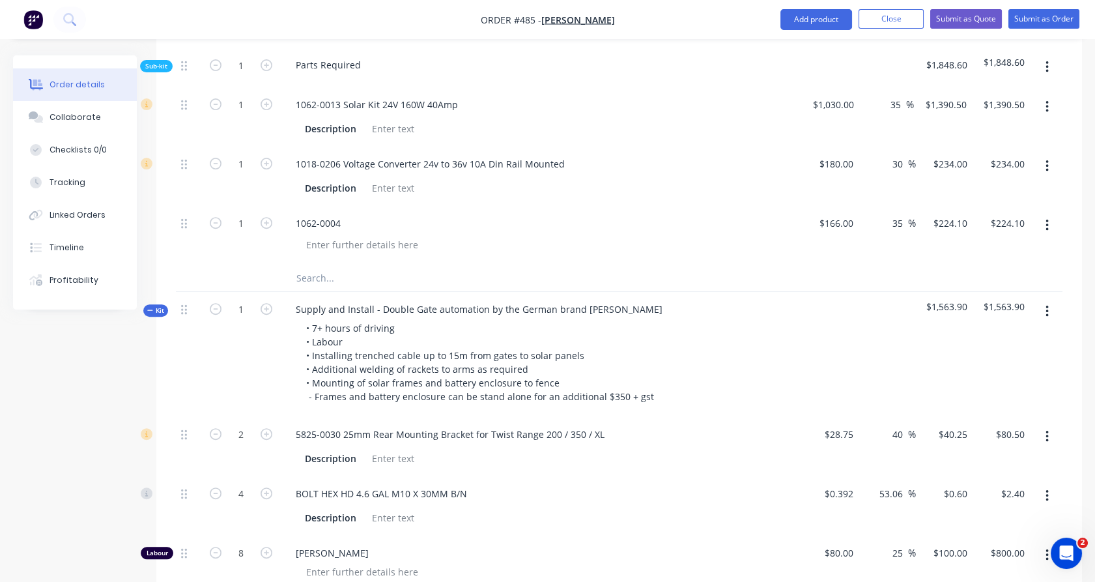
scroll to position [1359, 0]
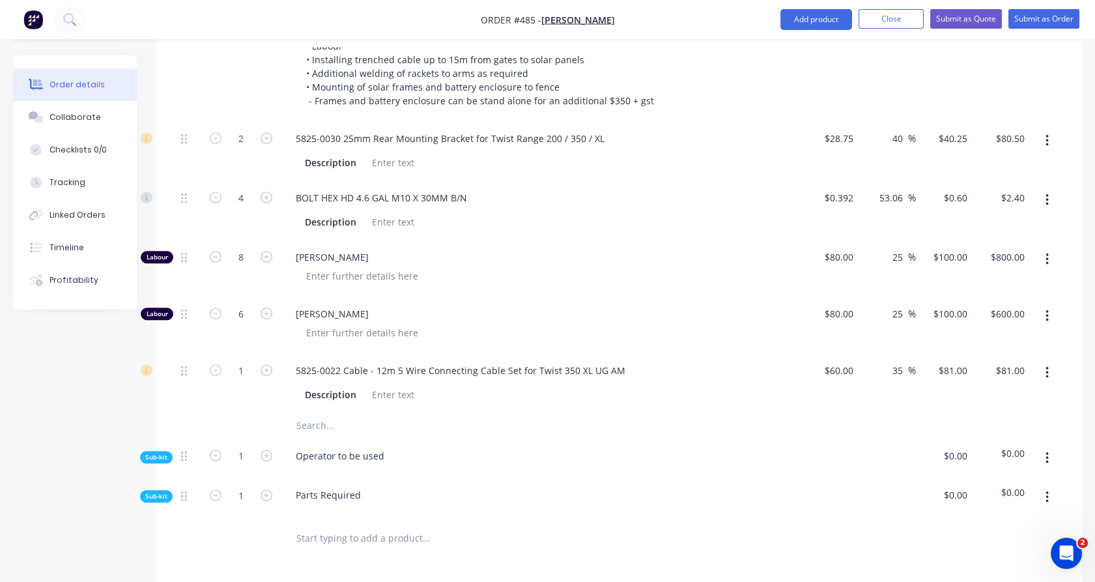
click at [310, 307] on span "Paul Kelly" at bounding box center [546, 314] width 500 height 14
click at [307, 307] on span "Paul Kelly" at bounding box center [546, 314] width 500 height 14
click at [282, 296] on div "Paul Kelly" at bounding box center [540, 324] width 521 height 57
click at [246, 248] on input "8" at bounding box center [241, 258] width 34 height 20
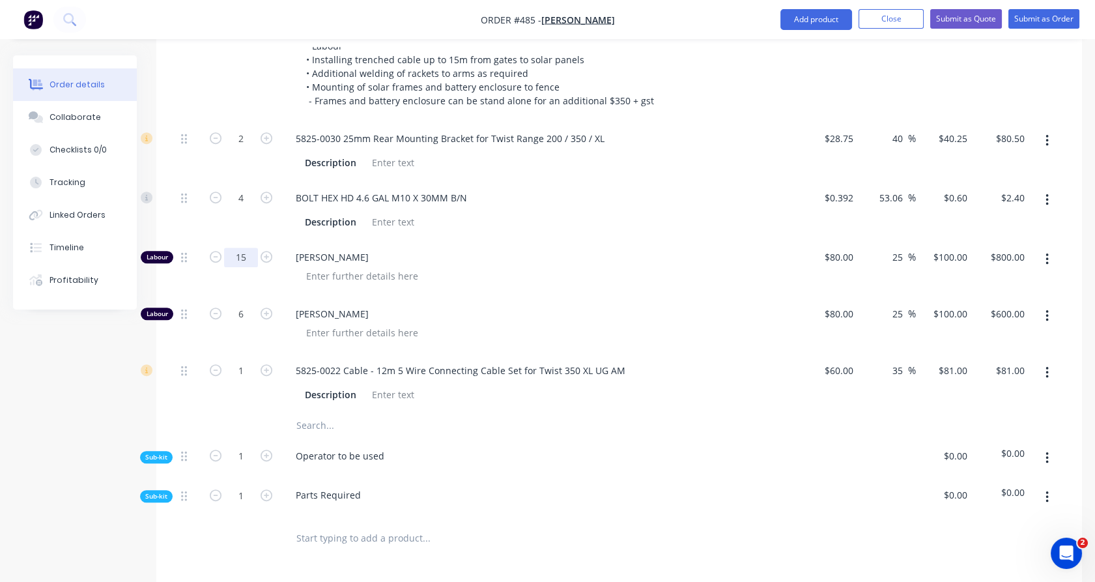
type input "15"
click at [205, 246] on div "15" at bounding box center [241, 268] width 78 height 57
type input "$1,500.00"
click at [323, 412] on input "text" at bounding box center [426, 425] width 261 height 26
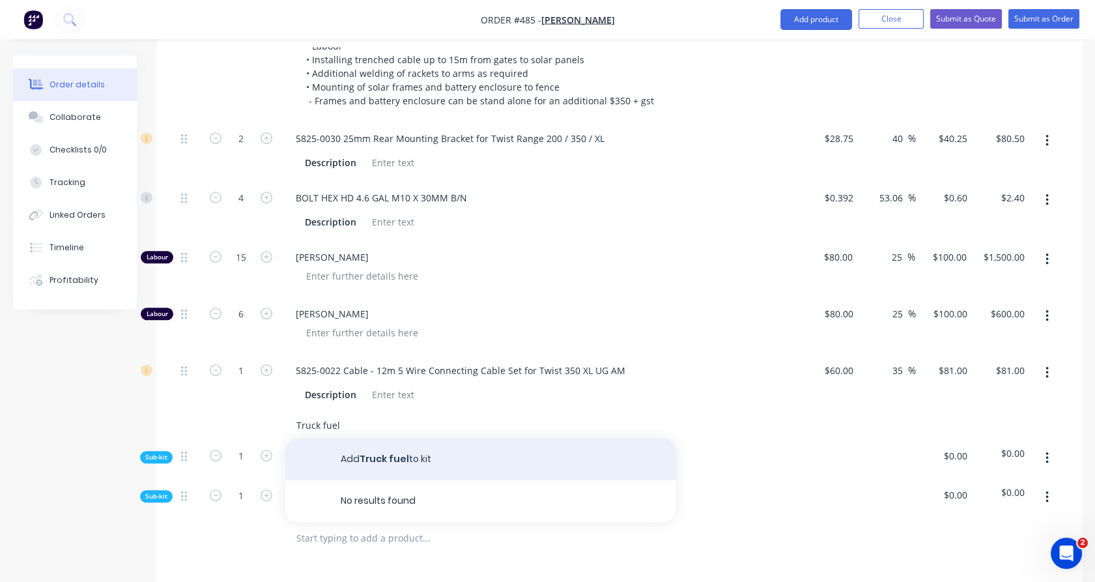
type input "Truck fuel"
click at [381, 439] on button "Add Truck fuel to kit" at bounding box center [480, 460] width 391 height 42
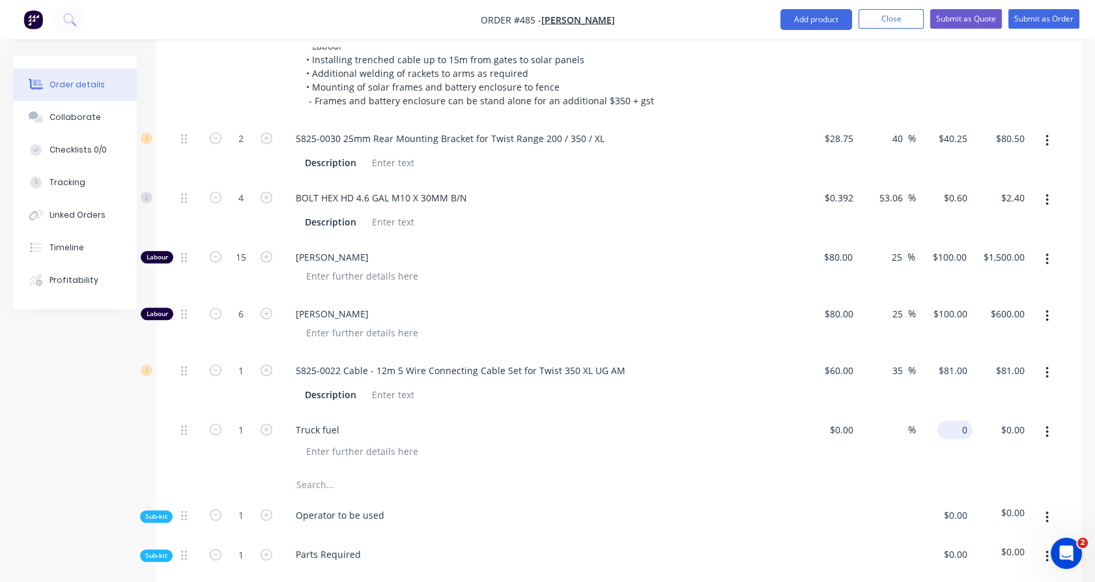
click at [966, 420] on input "0" at bounding box center [958, 429] width 30 height 19
type input "$200.00"
click at [1048, 304] on button "button" at bounding box center [1047, 315] width 31 height 23
click at [1022, 393] on div "Delete" at bounding box center [1001, 402] width 100 height 19
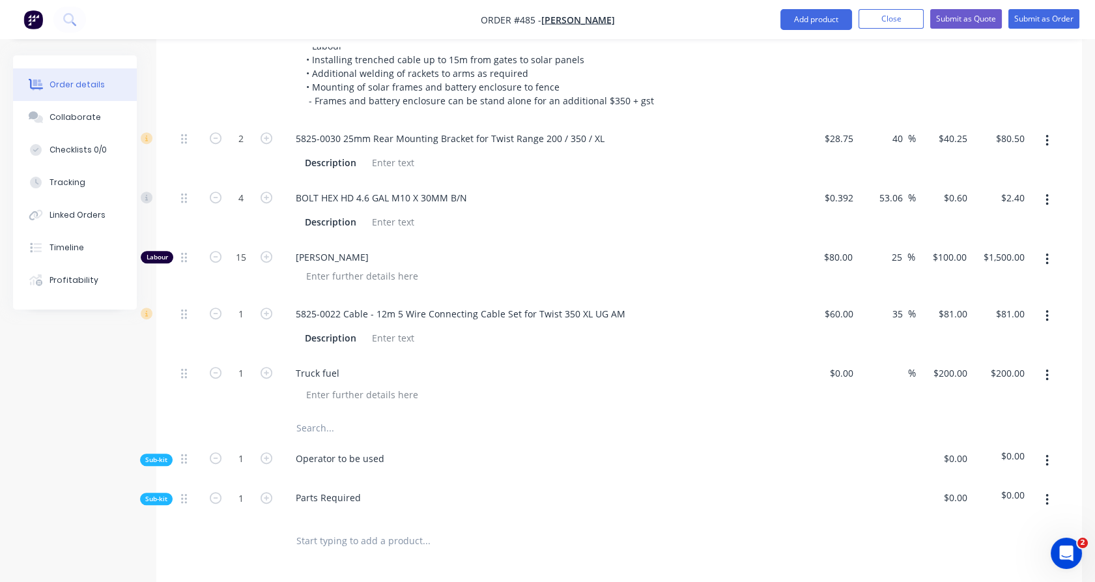
click at [325, 415] on input "text" at bounding box center [426, 428] width 261 height 26
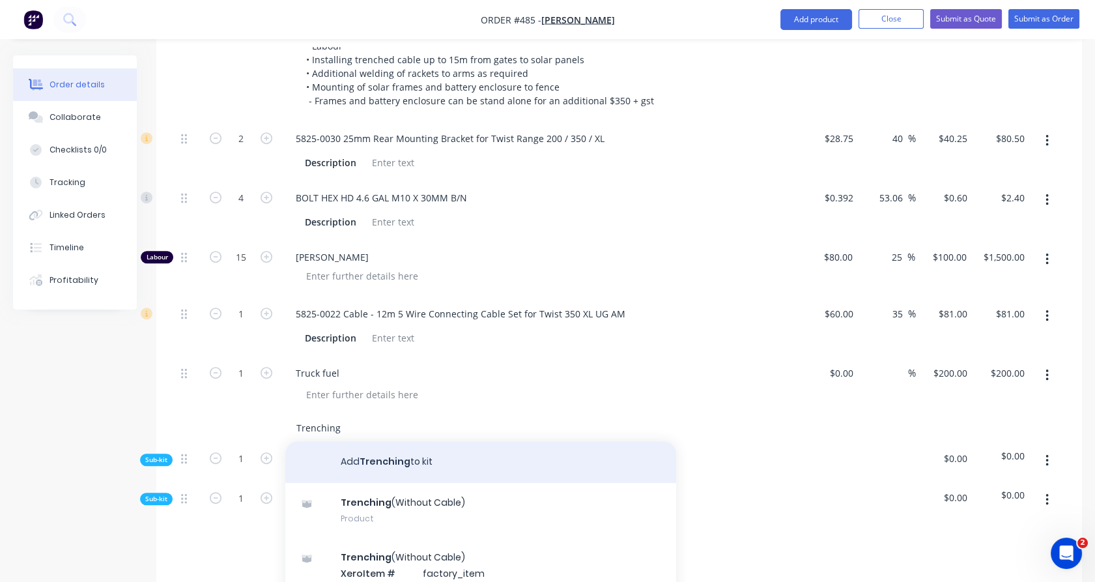
type input "Trenching"
click at [412, 441] on button "Add Trenching to kit" at bounding box center [480, 462] width 391 height 42
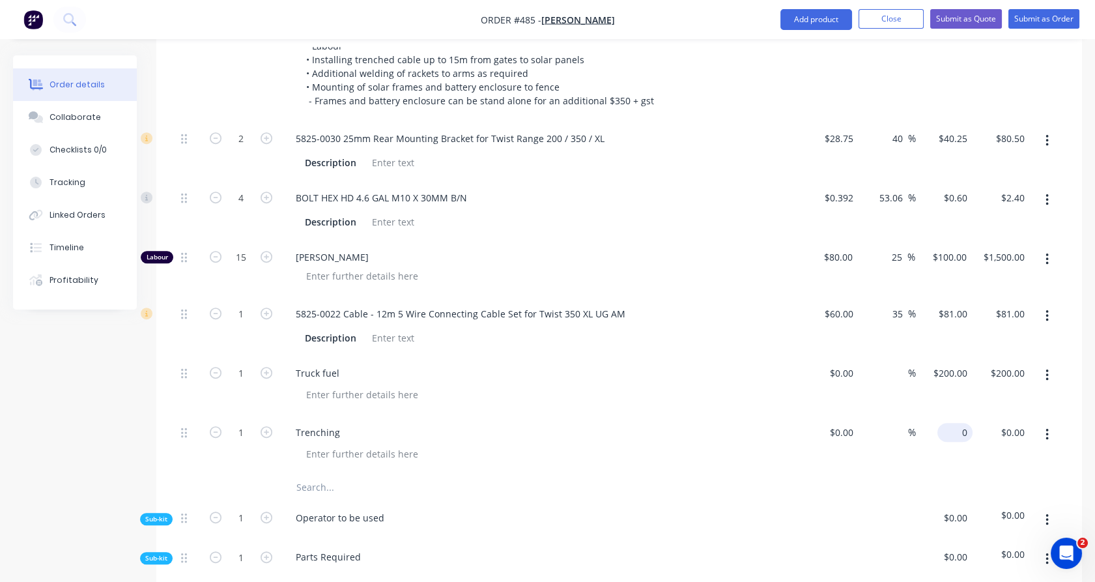
click at [956, 423] on div "0 $0.00" at bounding box center [955, 432] width 35 height 19
click at [959, 424] on div "400 400" at bounding box center [944, 444] width 57 height 59
type input "$400.00"
click at [1051, 508] on button "button" at bounding box center [1047, 519] width 31 height 23
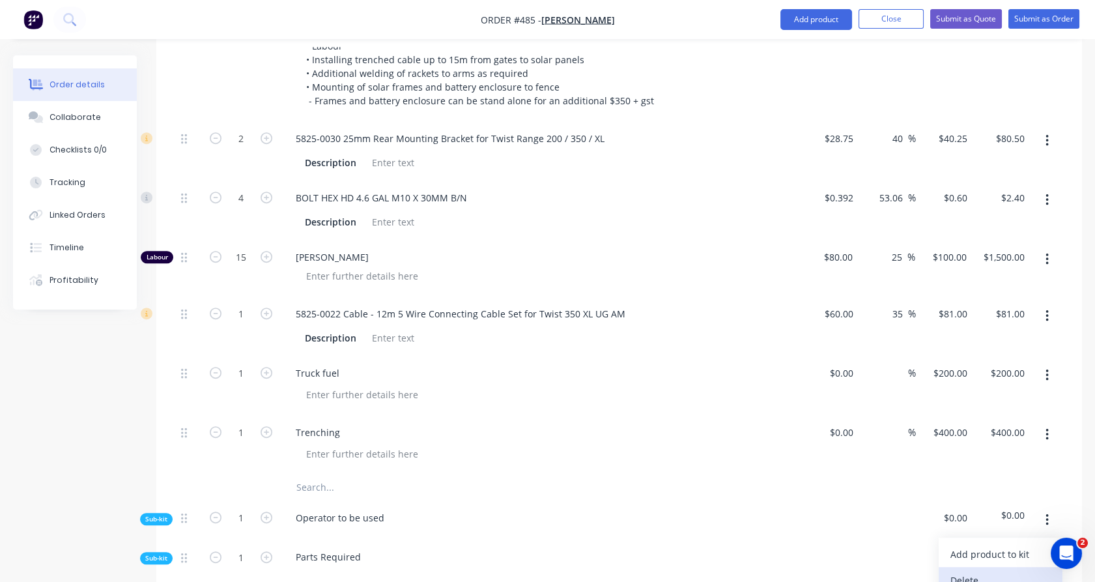
click at [1000, 571] on div "Delete" at bounding box center [1001, 580] width 100 height 19
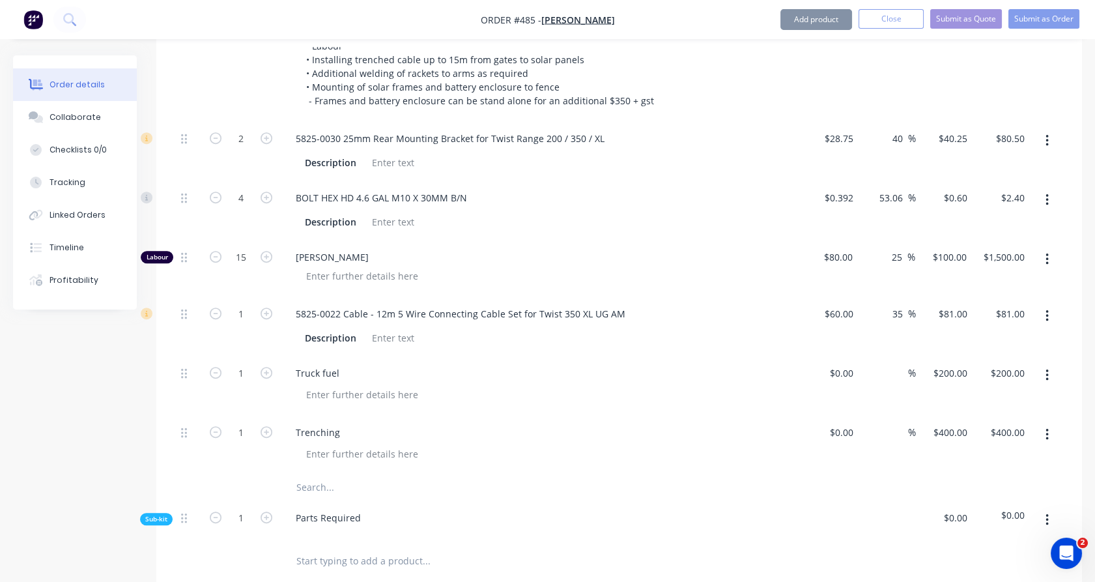
click at [1048, 513] on icon "button" at bounding box center [1047, 520] width 3 height 14
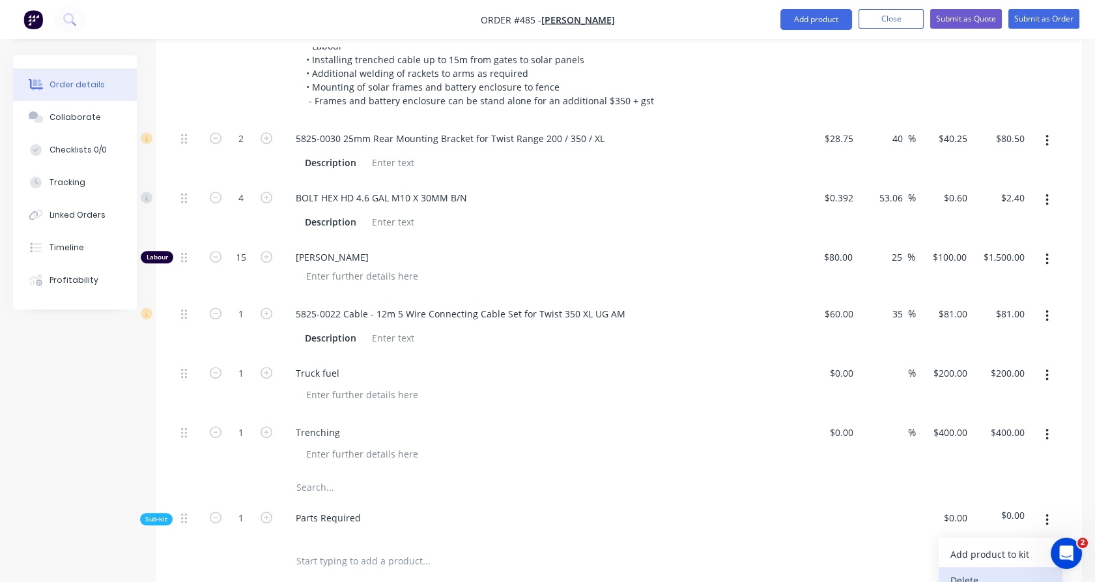
click at [997, 571] on div "Delete" at bounding box center [1001, 580] width 100 height 19
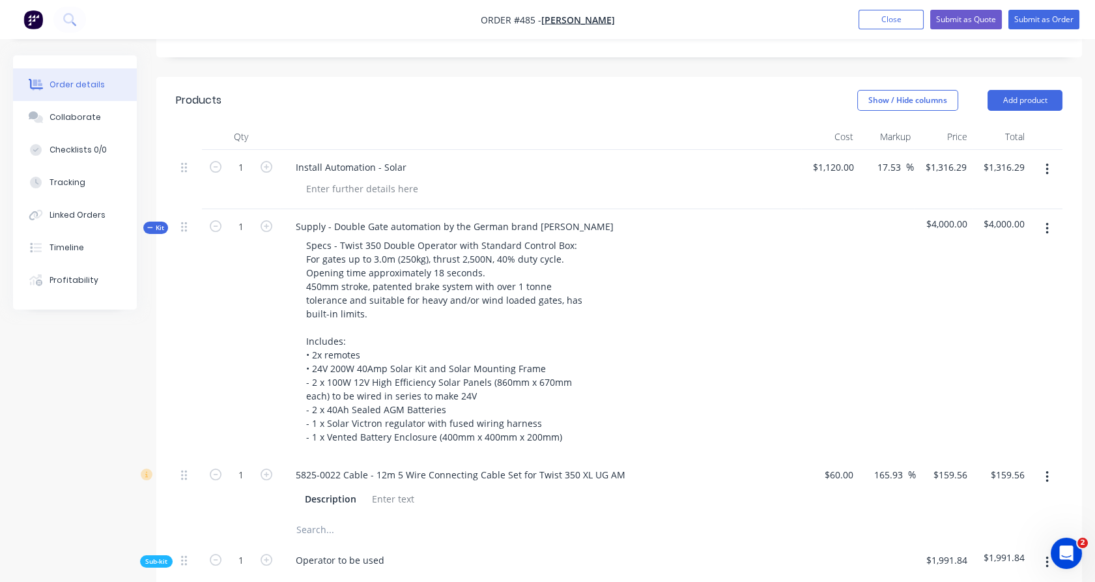
scroll to position [416, 0]
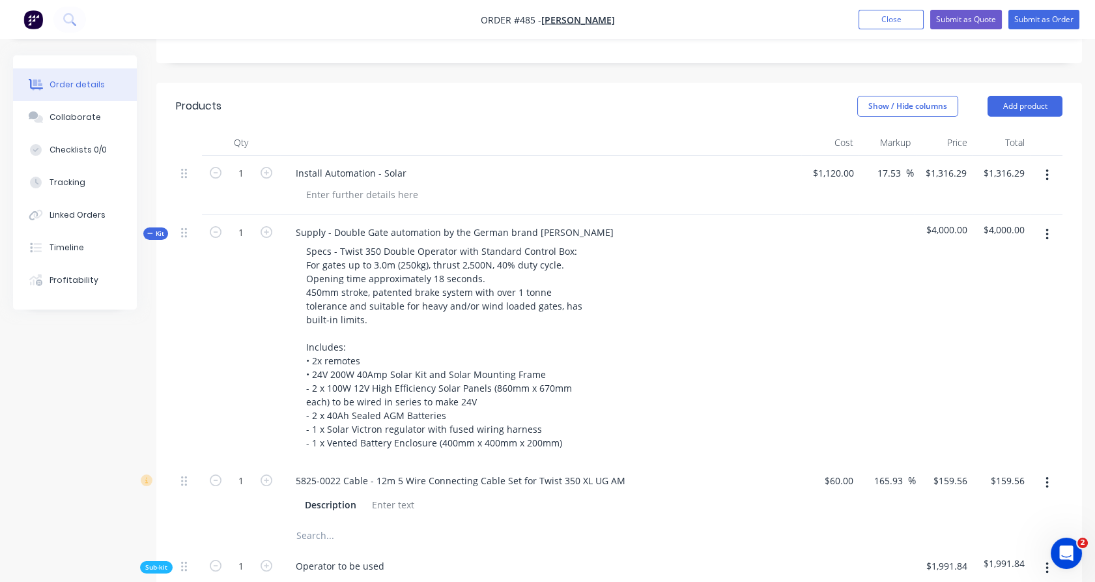
click at [1043, 164] on button "button" at bounding box center [1047, 175] width 31 height 23
click at [983, 278] on div "Delete" at bounding box center [1001, 287] width 100 height 19
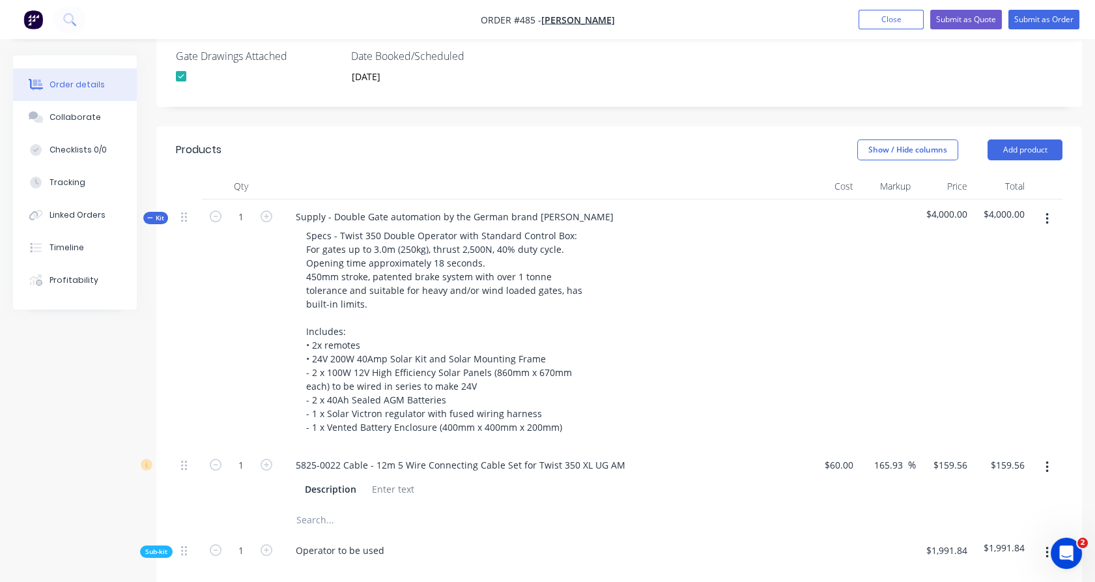
scroll to position [373, 0]
click at [905, 455] on div "165.93 165.93" at bounding box center [890, 464] width 35 height 19
type input "1"
type input "40"
click at [864, 356] on div at bounding box center [887, 323] width 57 height 248
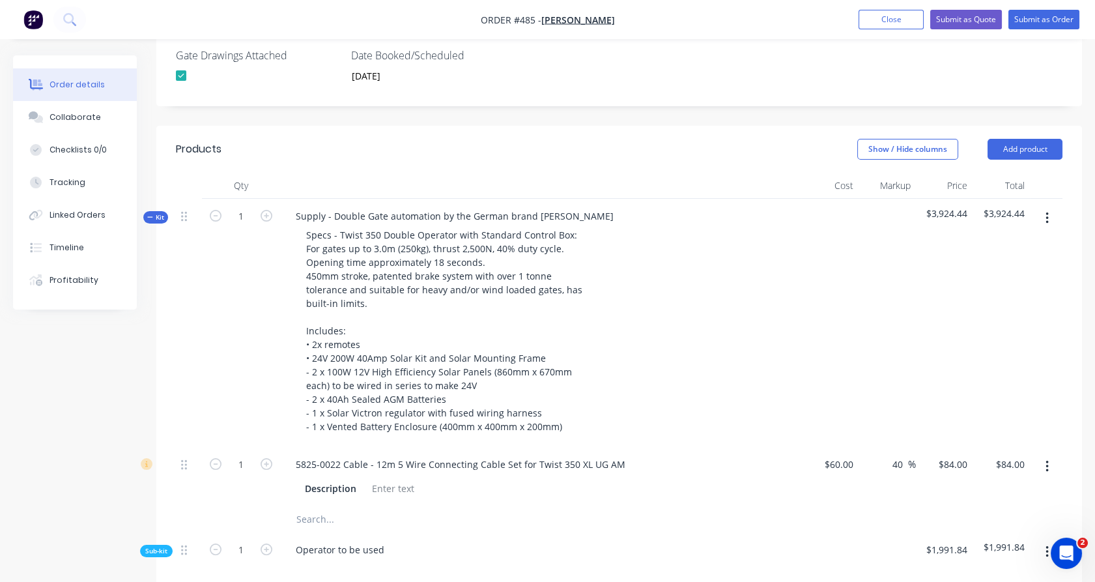
type input "$84.00"
click at [164, 212] on span "Kit" at bounding box center [155, 217] width 17 height 10
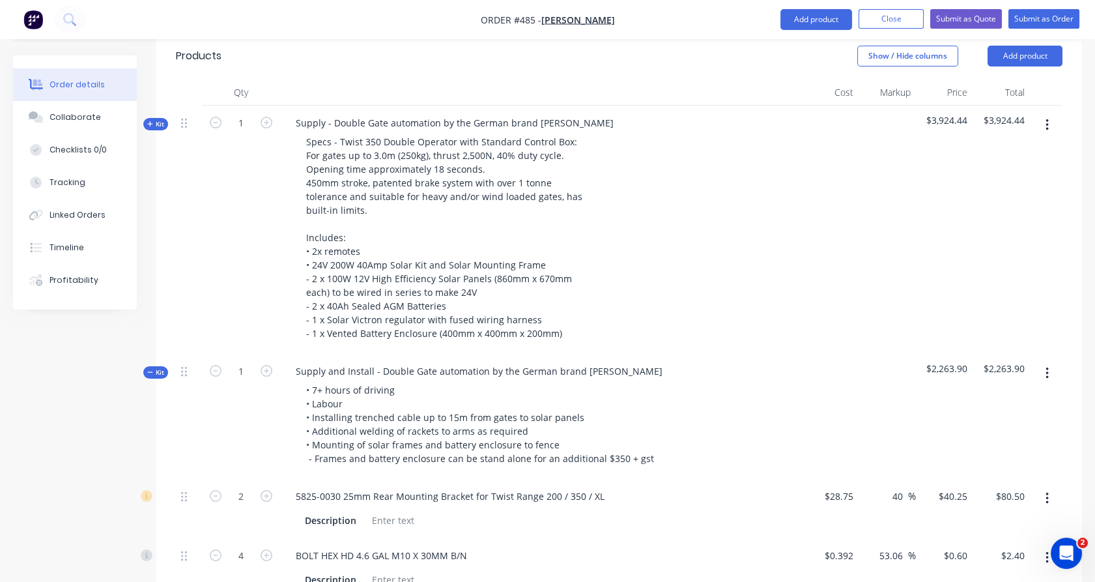
scroll to position [472, 0]
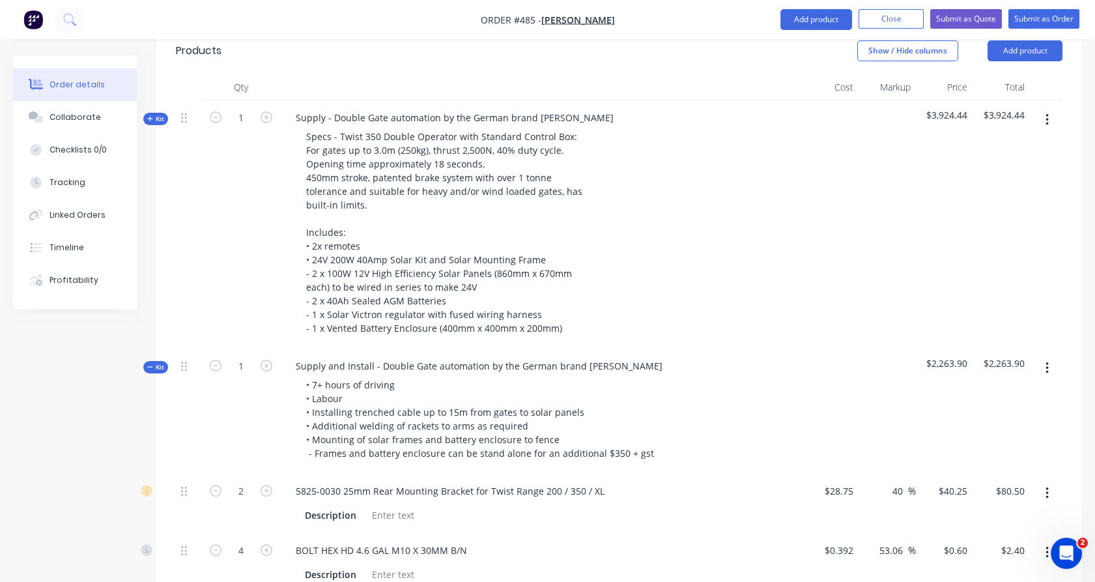
click at [158, 362] on span "Kit" at bounding box center [155, 367] width 17 height 10
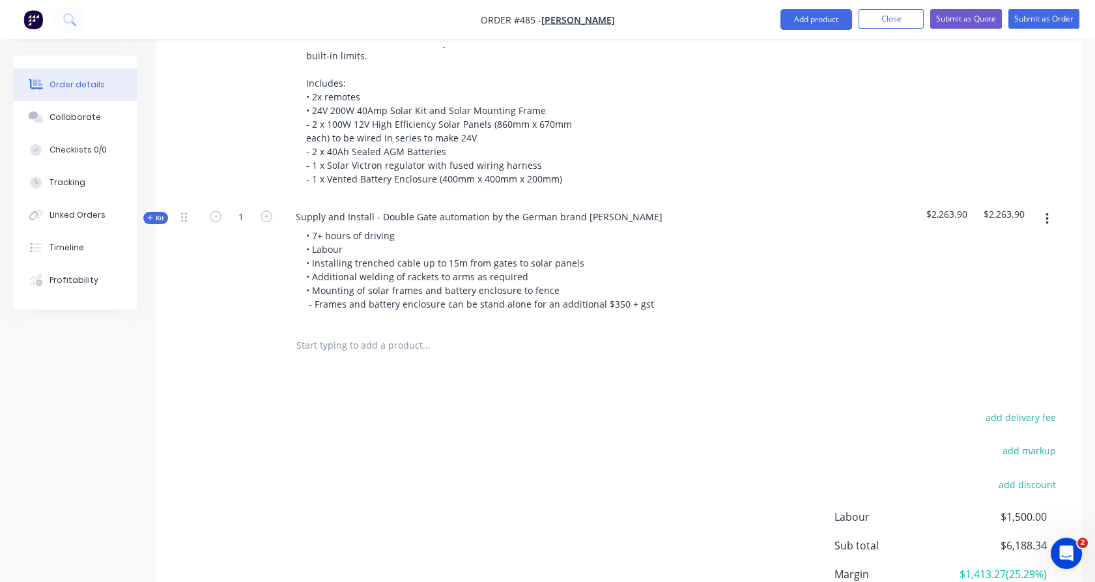
scroll to position [622, 0]
click at [374, 332] on input "text" at bounding box center [426, 345] width 261 height 26
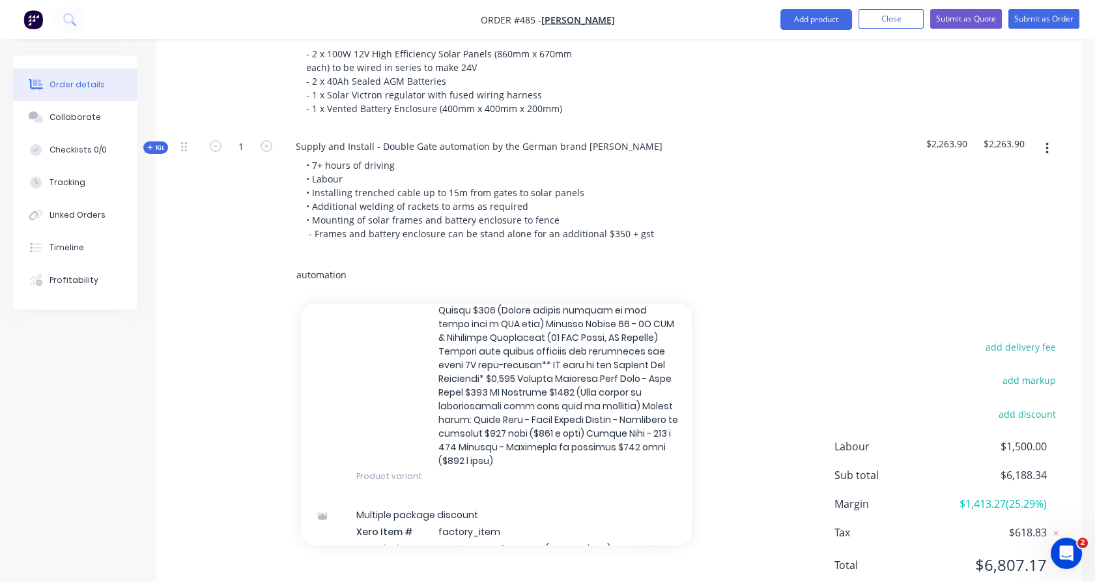
scroll to position [518, 0]
type input "automation"
click at [432, 339] on div "Automation Extras Xero Item # factory_item Description AUTOMATION Product varia…" at bounding box center [496, 301] width 391 height 389
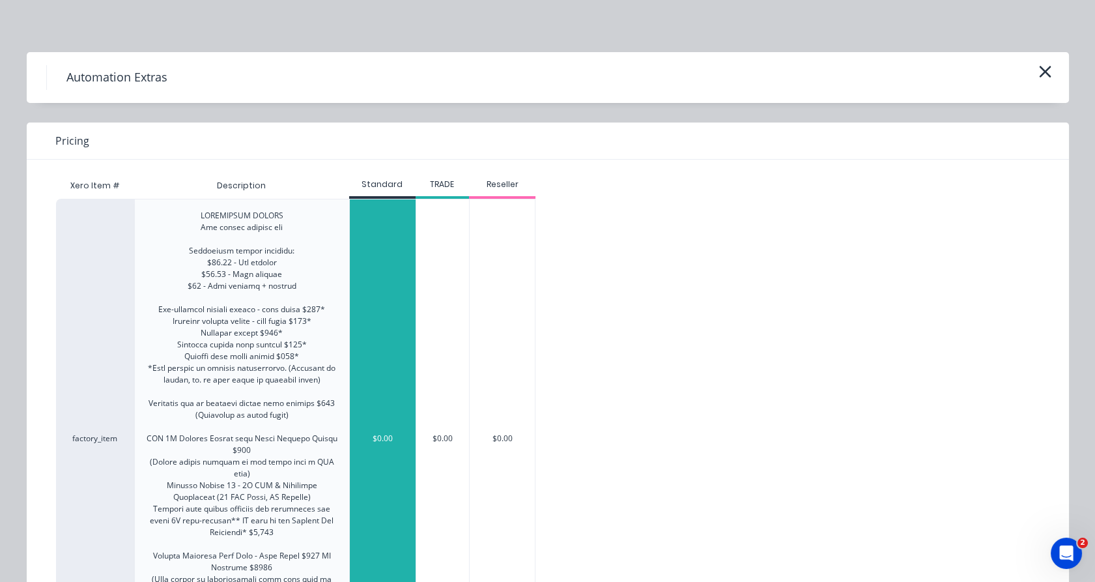
click at [394, 346] on div "$0.00" at bounding box center [383, 438] width 66 height 478
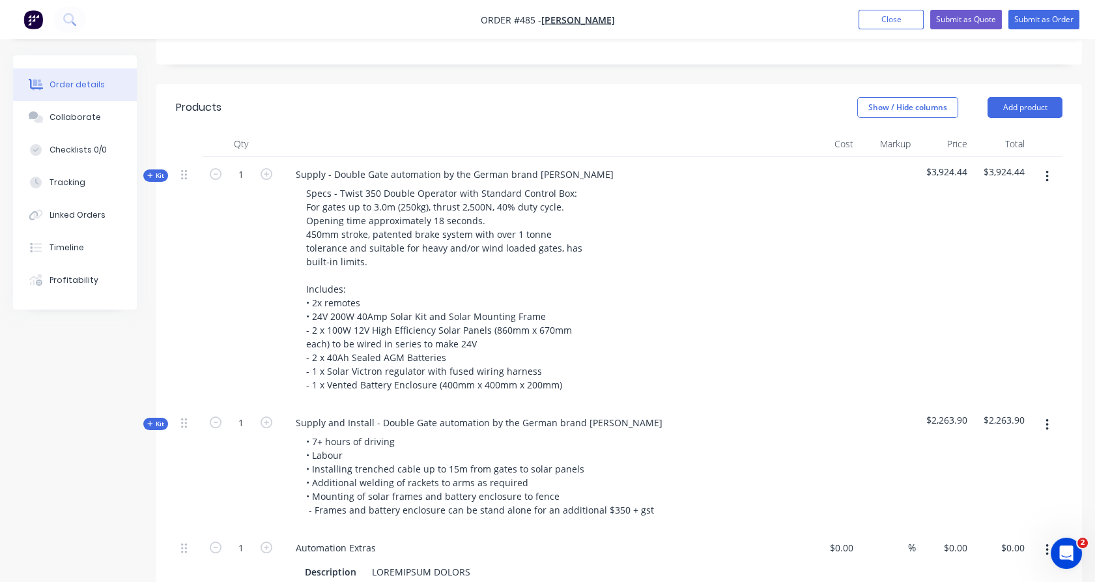
scroll to position [414, 0]
click at [151, 173] on icon "button" at bounding box center [149, 175] width 5 height 5
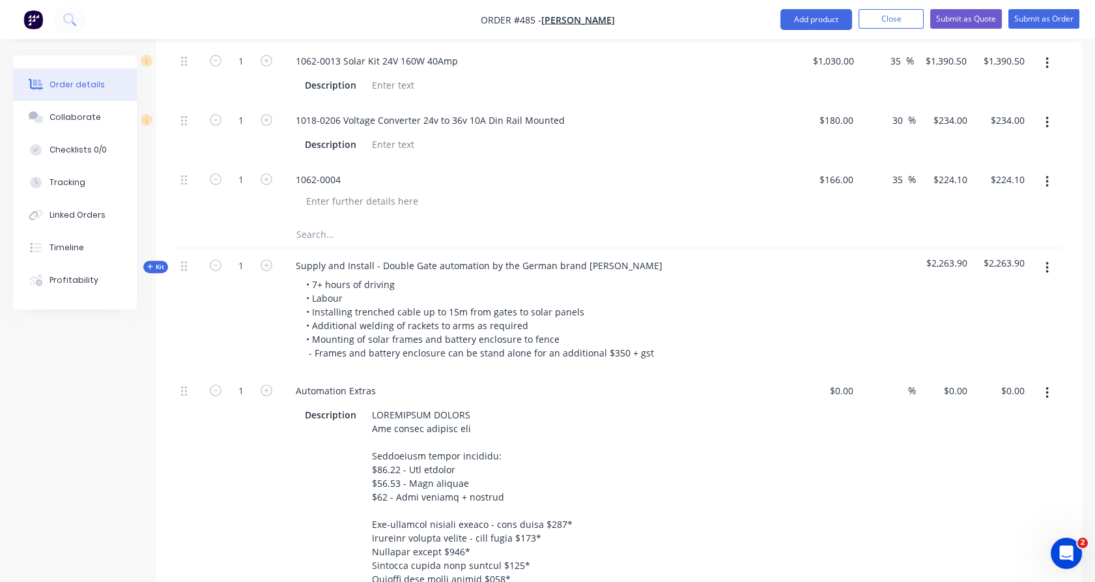
scroll to position [1045, 0]
click at [161, 265] on span "Kit" at bounding box center [155, 270] width 17 height 10
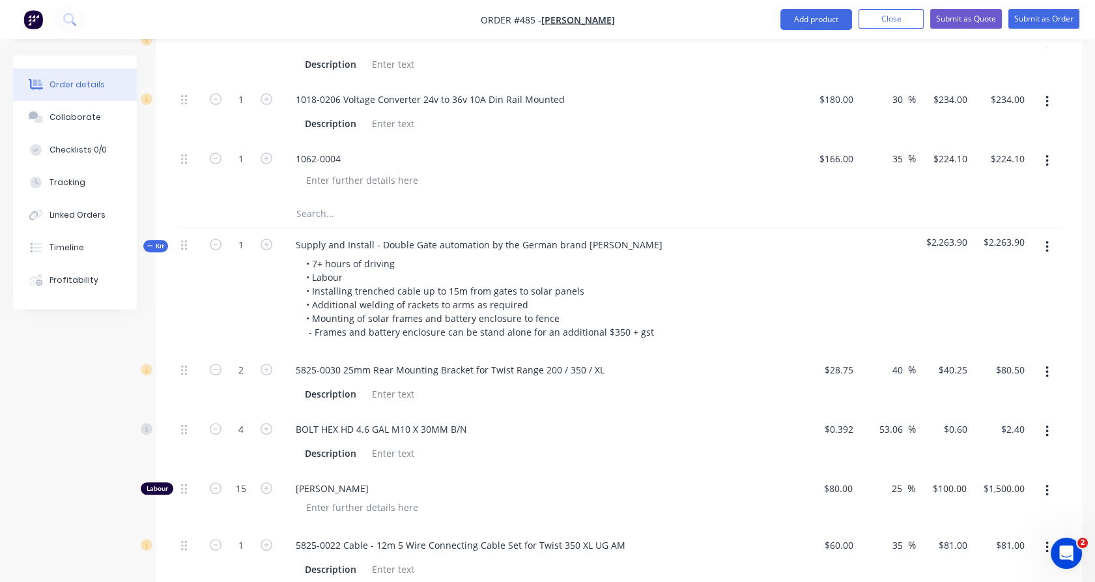
scroll to position [1059, 0]
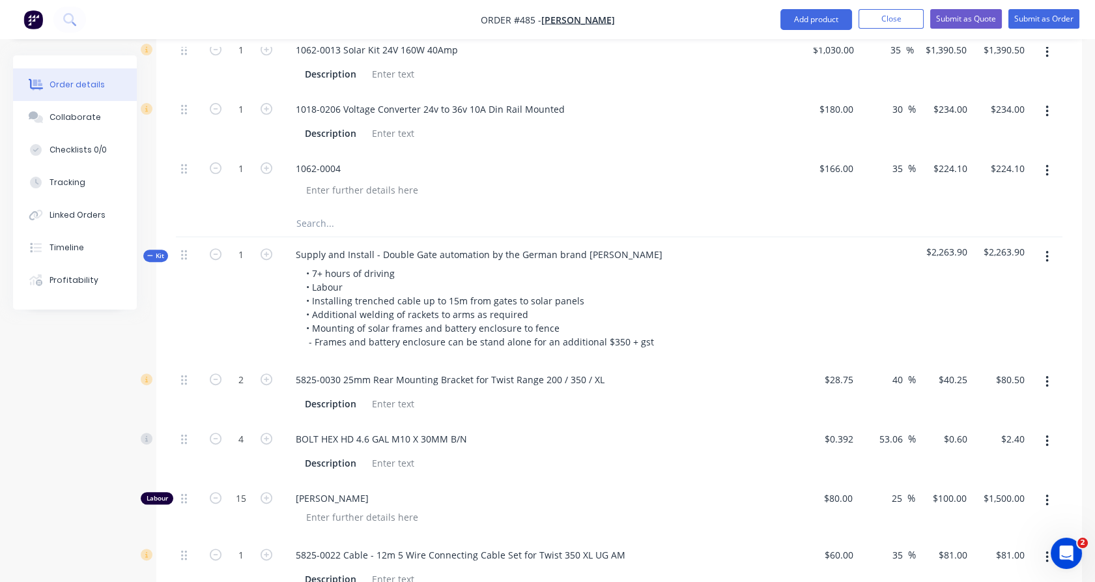
click at [157, 251] on span "Kit" at bounding box center [155, 256] width 17 height 10
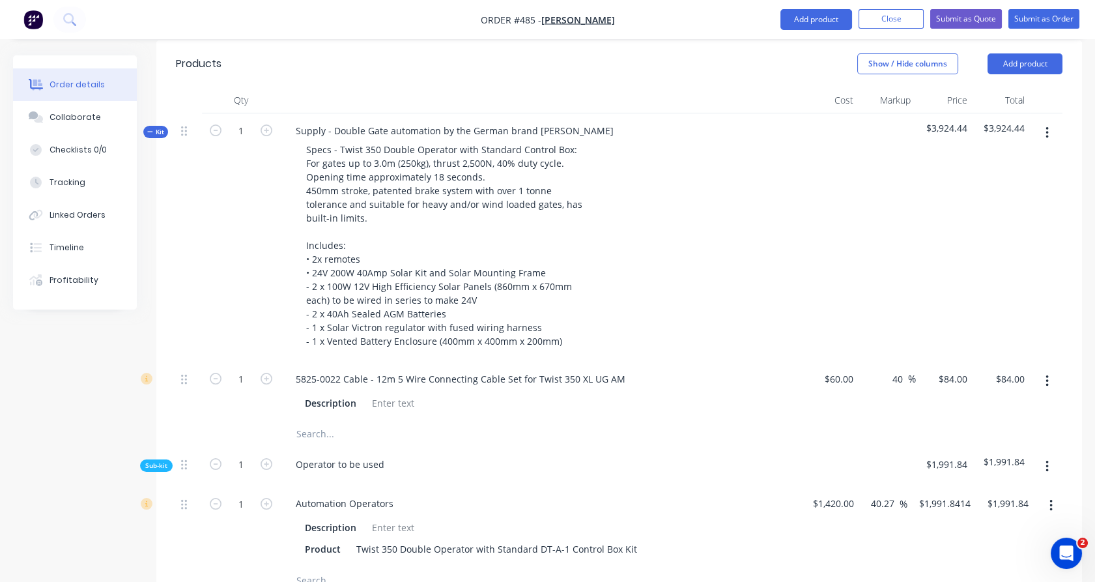
scroll to position [458, 0]
click at [153, 128] on span "Kit" at bounding box center [155, 133] width 17 height 10
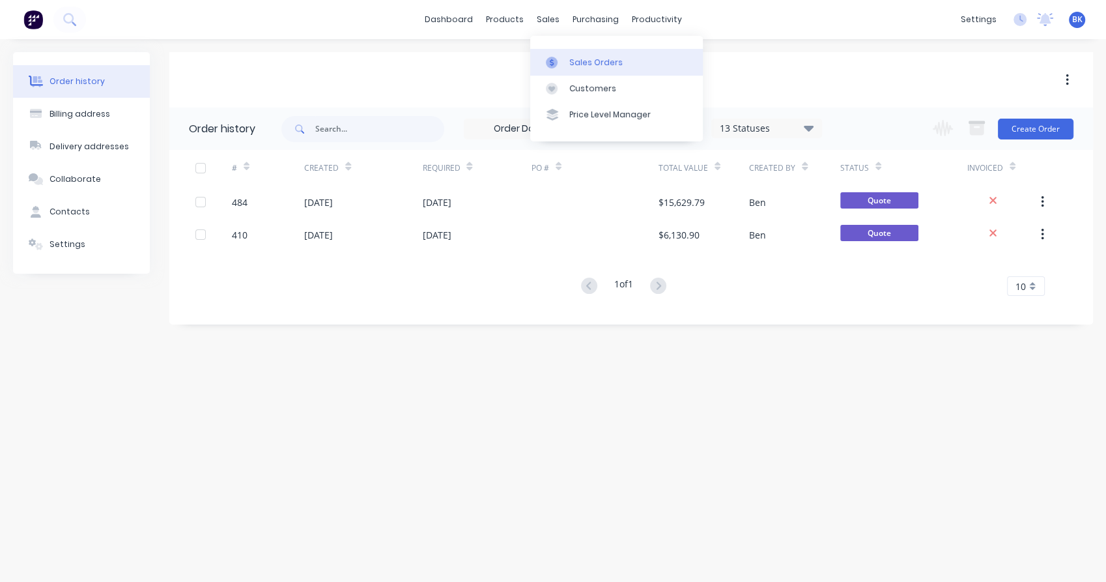
click at [561, 57] on div at bounding box center [556, 63] width 20 height 12
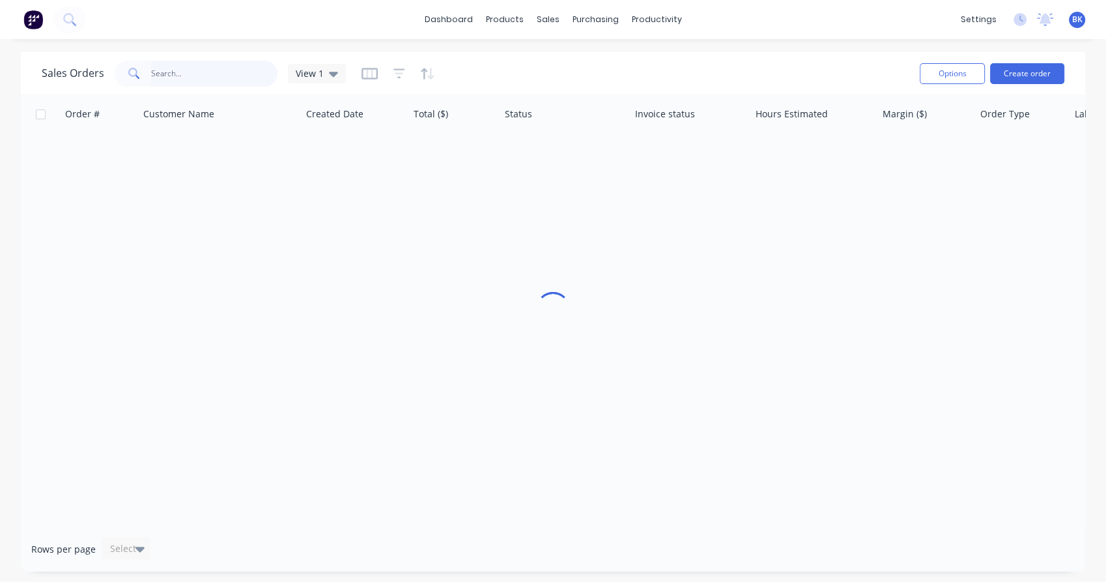
click at [221, 70] on input "text" at bounding box center [214, 74] width 127 height 26
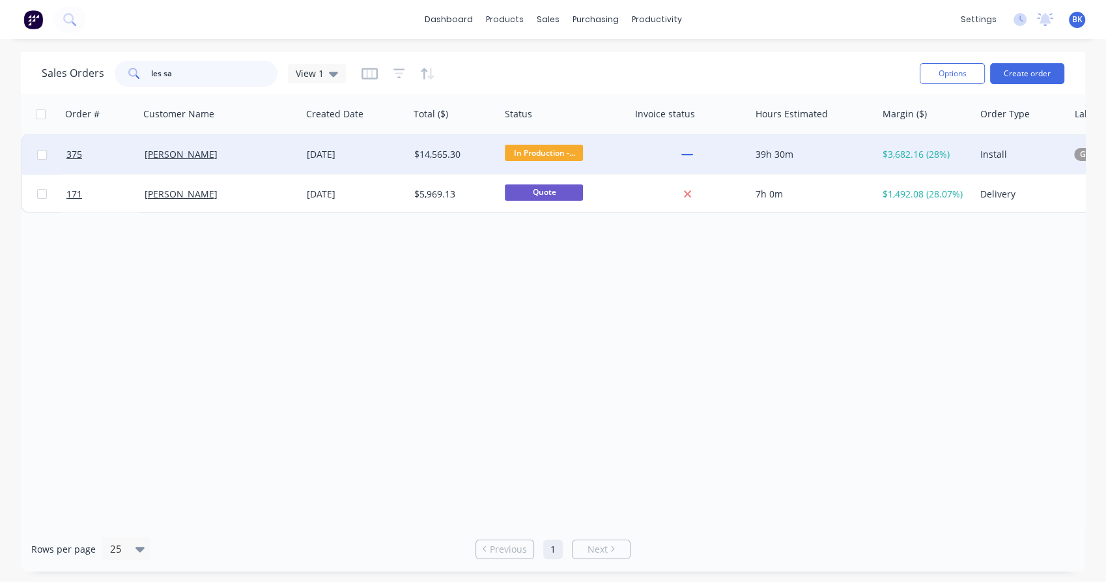
type input "les sa"
click at [247, 166] on div "Les Sandles" at bounding box center [220, 154] width 162 height 39
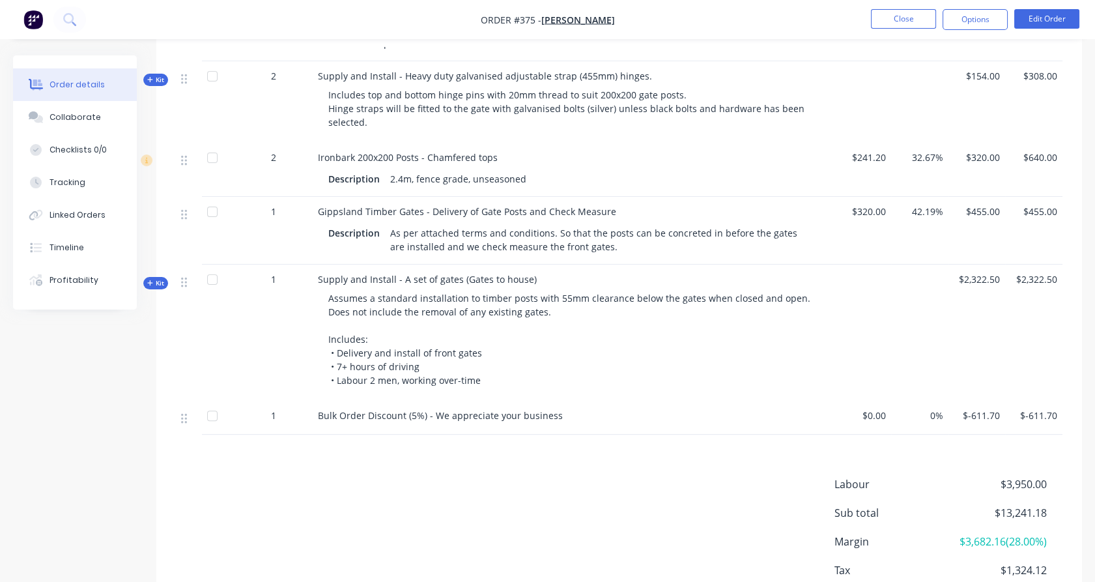
scroll to position [919, 0]
drag, startPoint x: 491, startPoint y: 379, endPoint x: 402, endPoint y: 396, distance: 90.2
click at [402, 396] on div "Supply and Install - A set of gates (Gates to house) Assumes a standard install…" at bounding box center [573, 332] width 521 height 136
click at [164, 278] on span "Kit" at bounding box center [155, 283] width 17 height 10
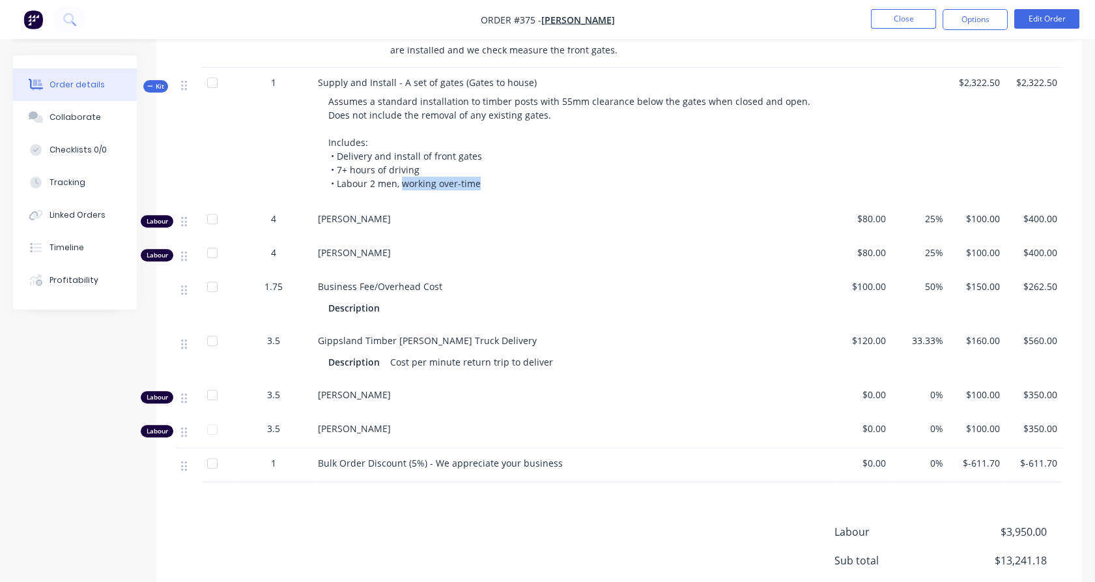
scroll to position [972, 0]
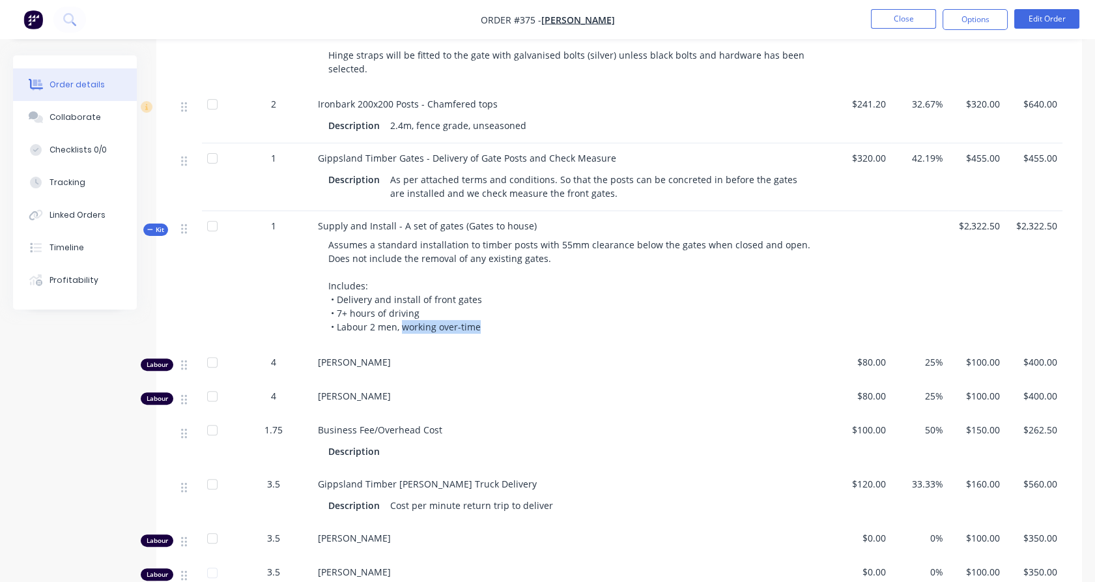
click at [489, 321] on div "Assumes a standard installation to timber posts with 55mm clearance below the g…" at bounding box center [573, 286] width 511 height 106
drag, startPoint x: 485, startPoint y: 328, endPoint x: 322, endPoint y: 310, distance: 163.9
click at [322, 310] on div "Assumes a standard installation to timber posts with 55mm clearance below the g…" at bounding box center [573, 286] width 511 height 106
copy span "• 7+ hours of driving • Labour 2 men, working over-time"
